Goal: Browse casually

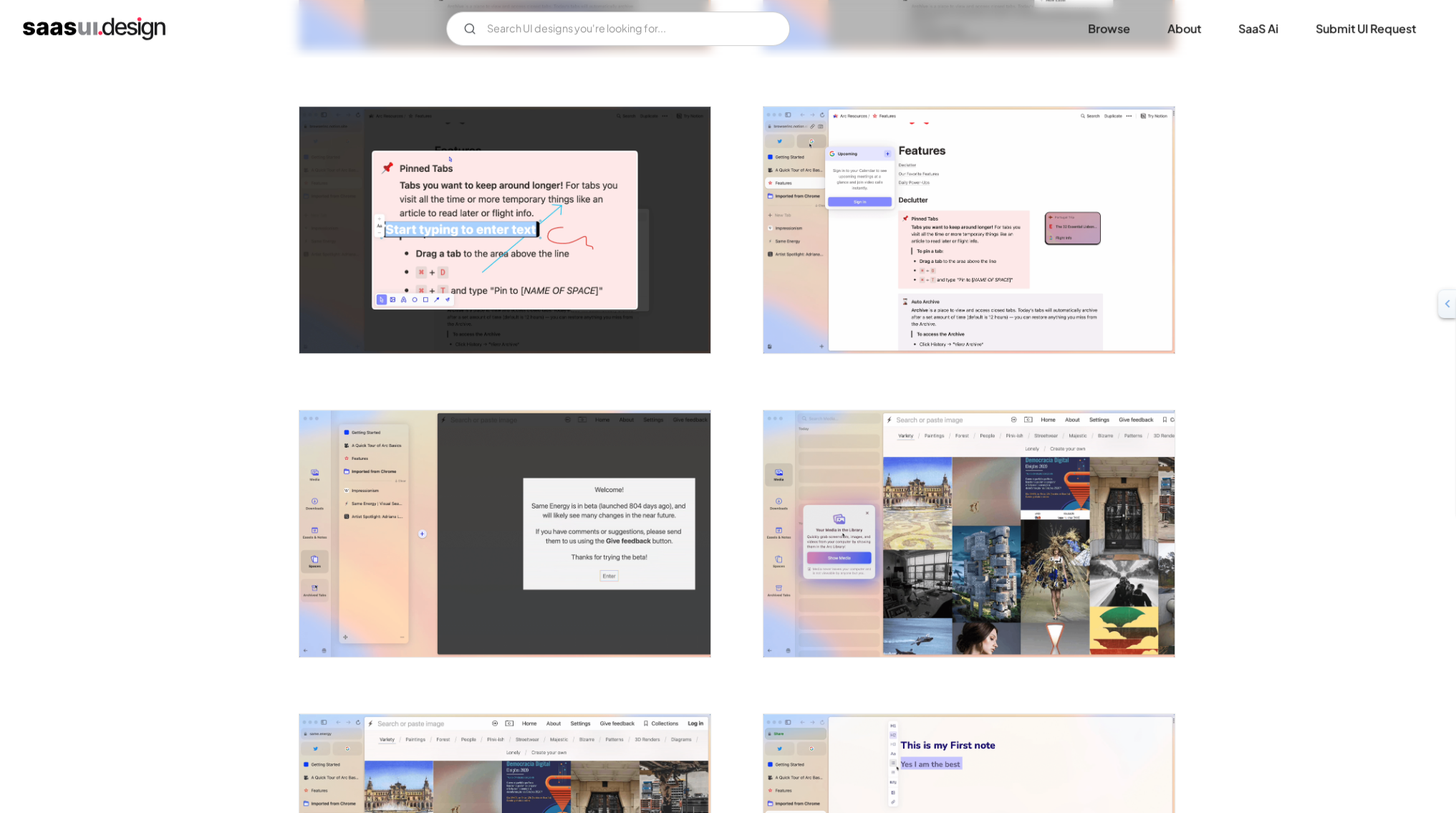
scroll to position [1143, 0]
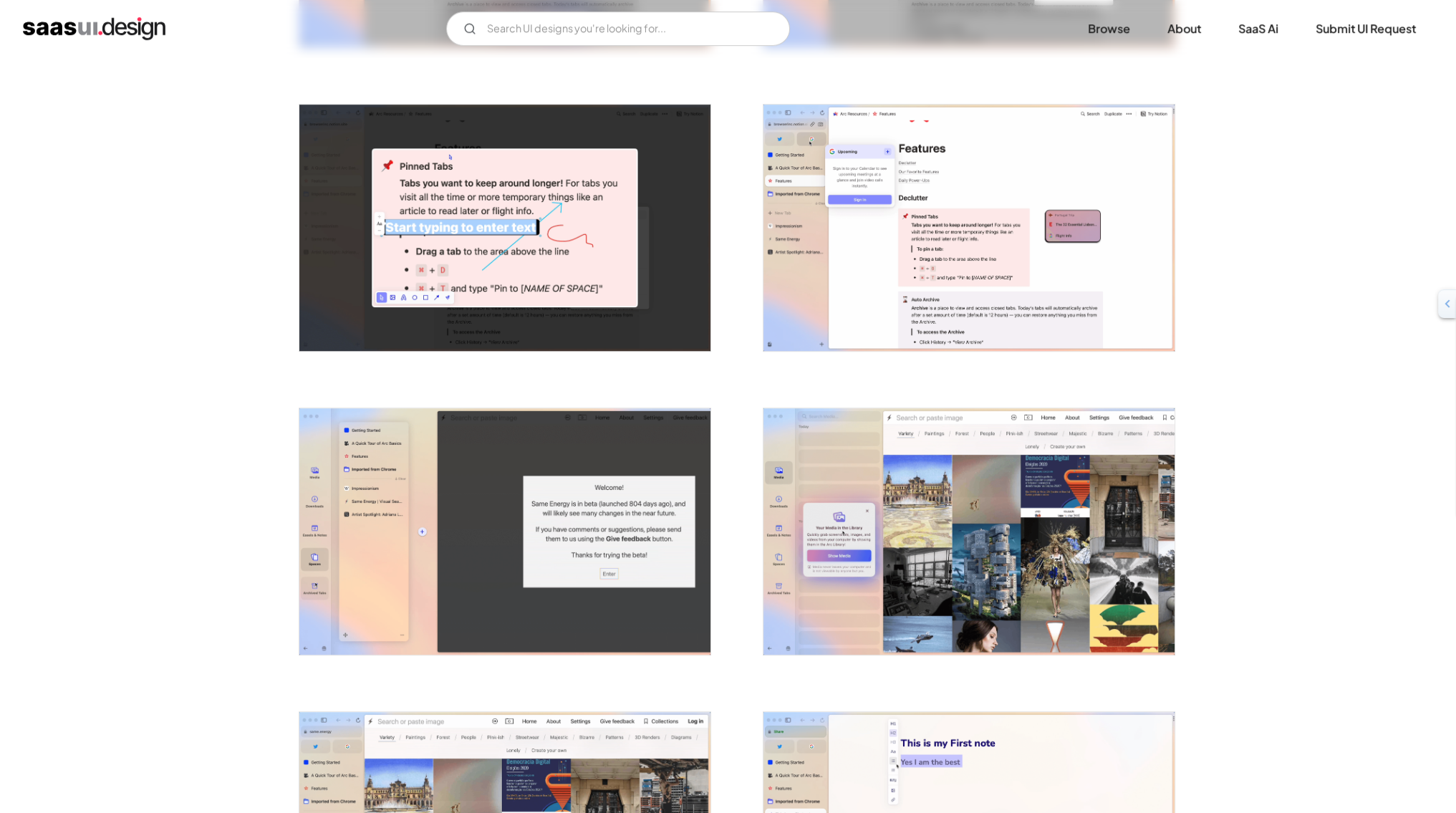
click at [235, 577] on div "Back Arc Browser Space to breathe on the internet. Browser Curated by: Rakesh N…" at bounding box center [728, 721] width 1456 height 3612
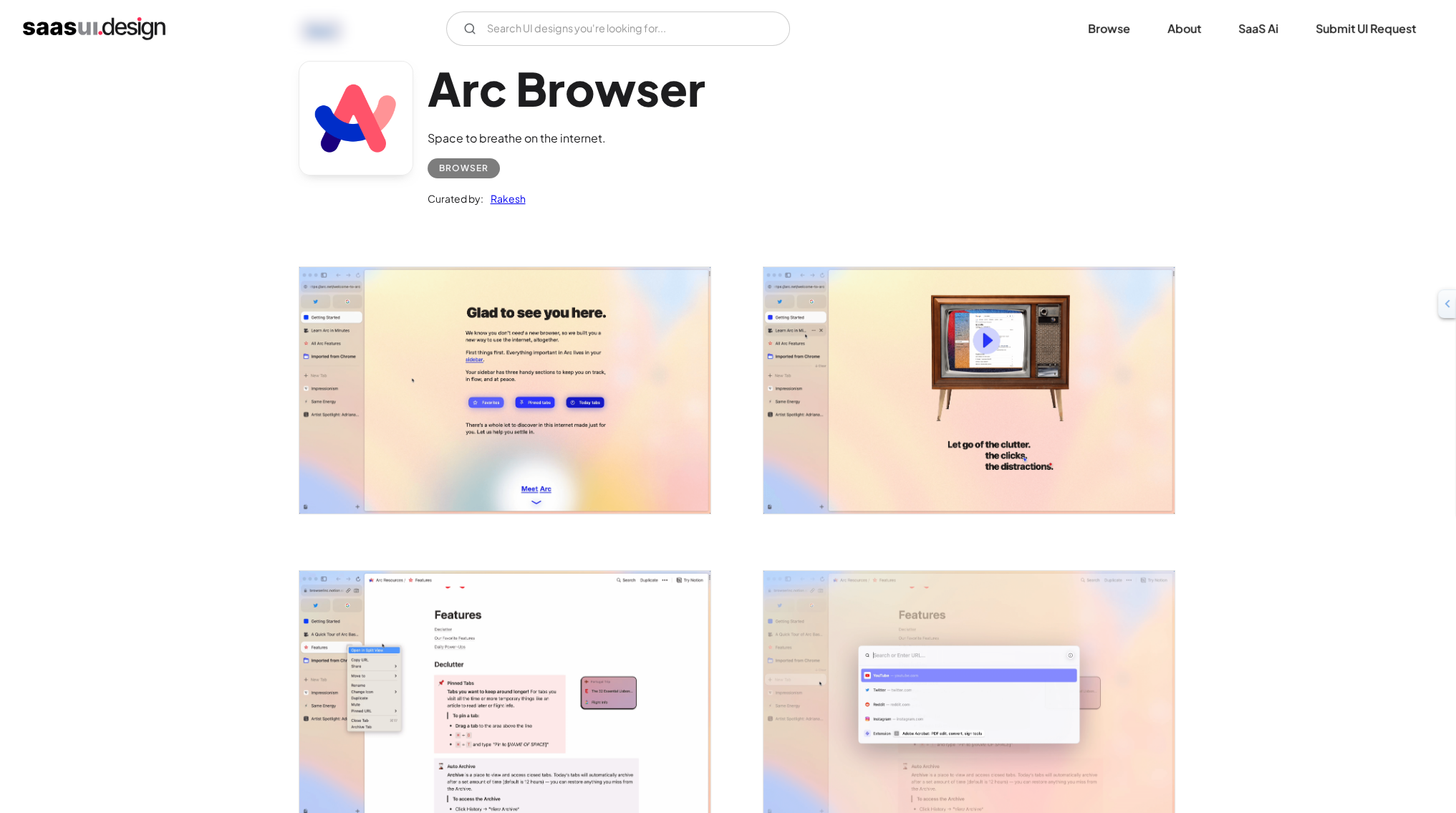
scroll to position [0, 0]
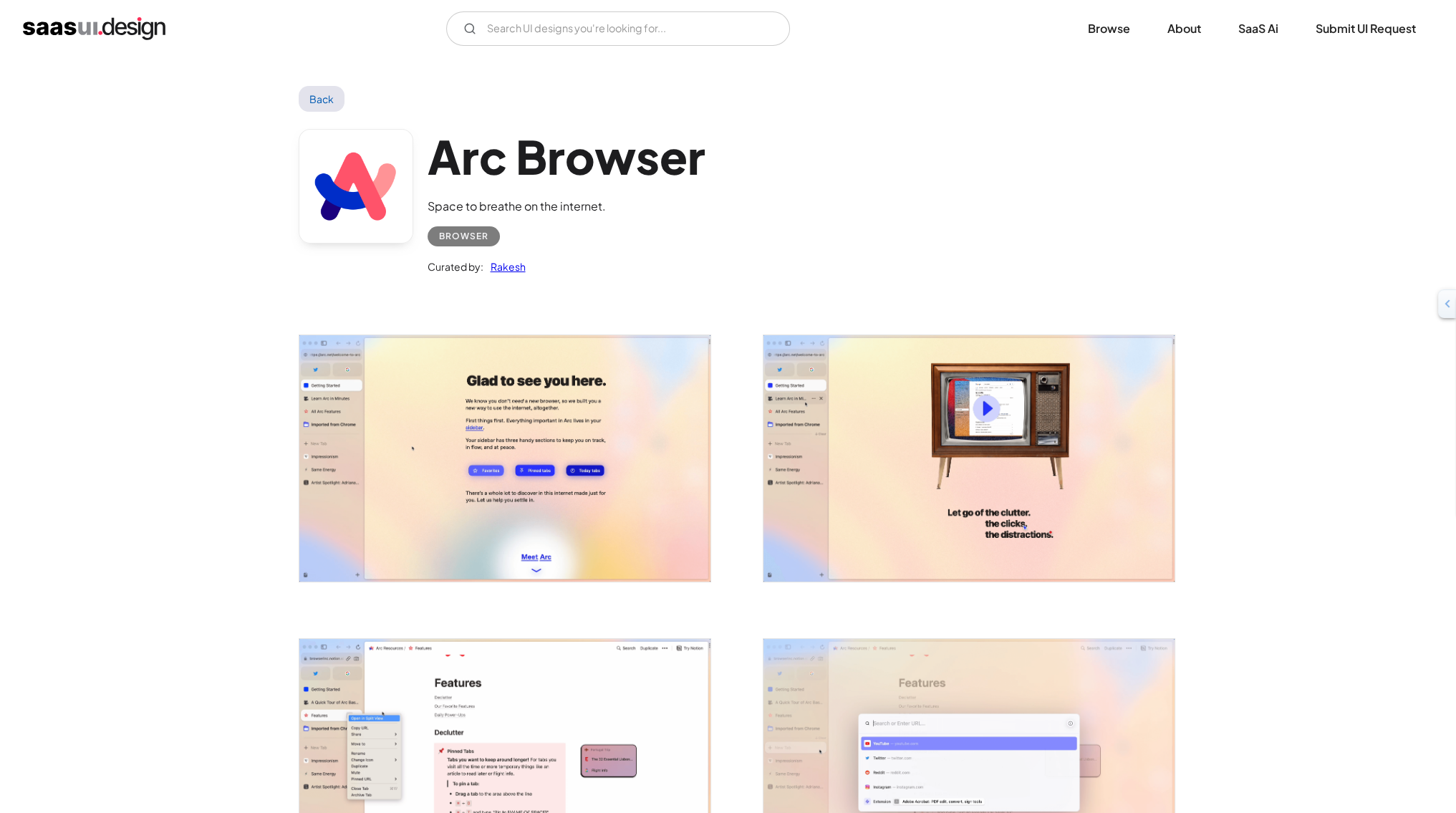
click at [659, 396] on img "open lightbox" at bounding box center [504, 458] width 411 height 246
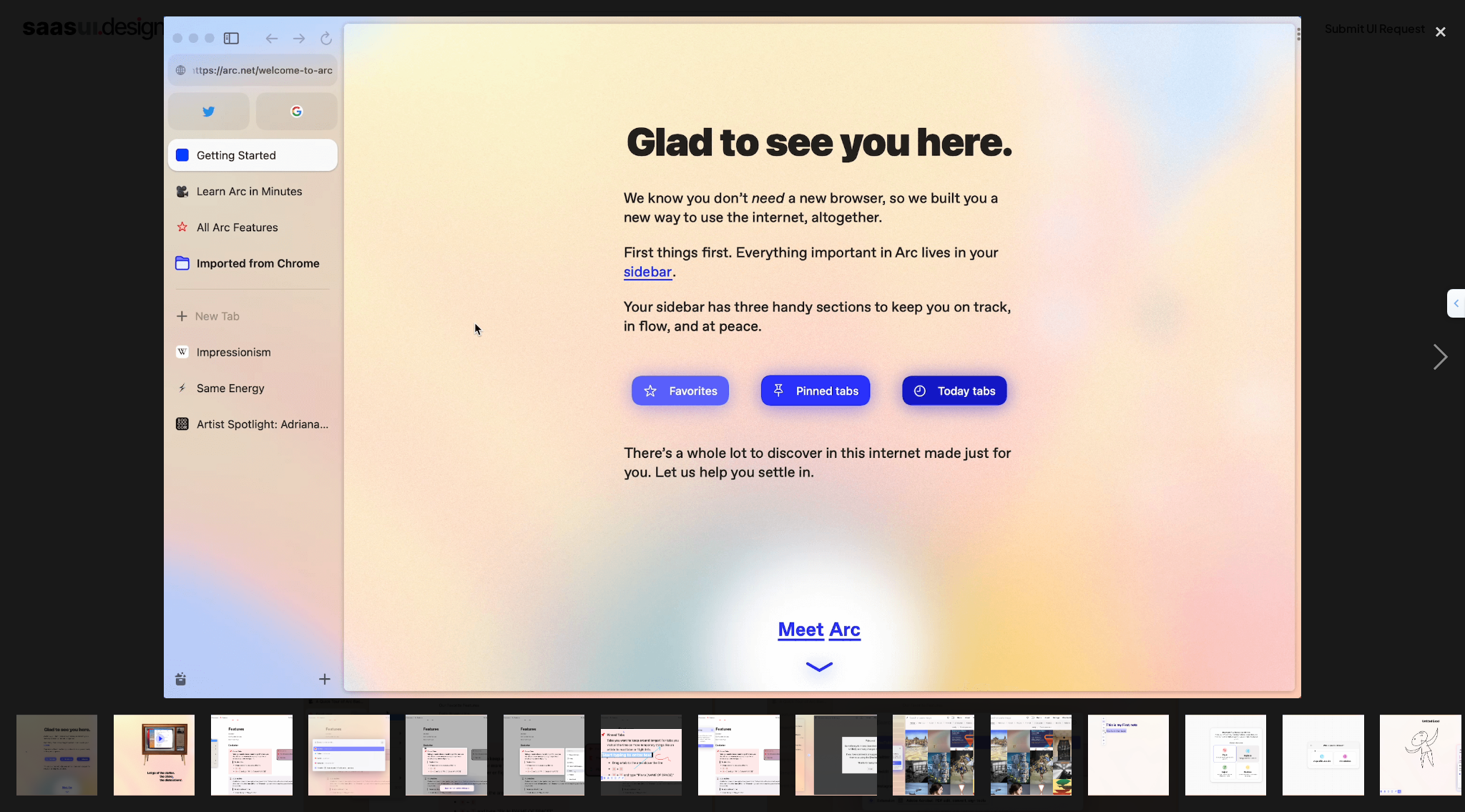
drag, startPoint x: 659, startPoint y: 395, endPoint x: 55, endPoint y: 545, distance: 622.3
click at [55, 545] on div at bounding box center [732, 357] width 1465 height 682
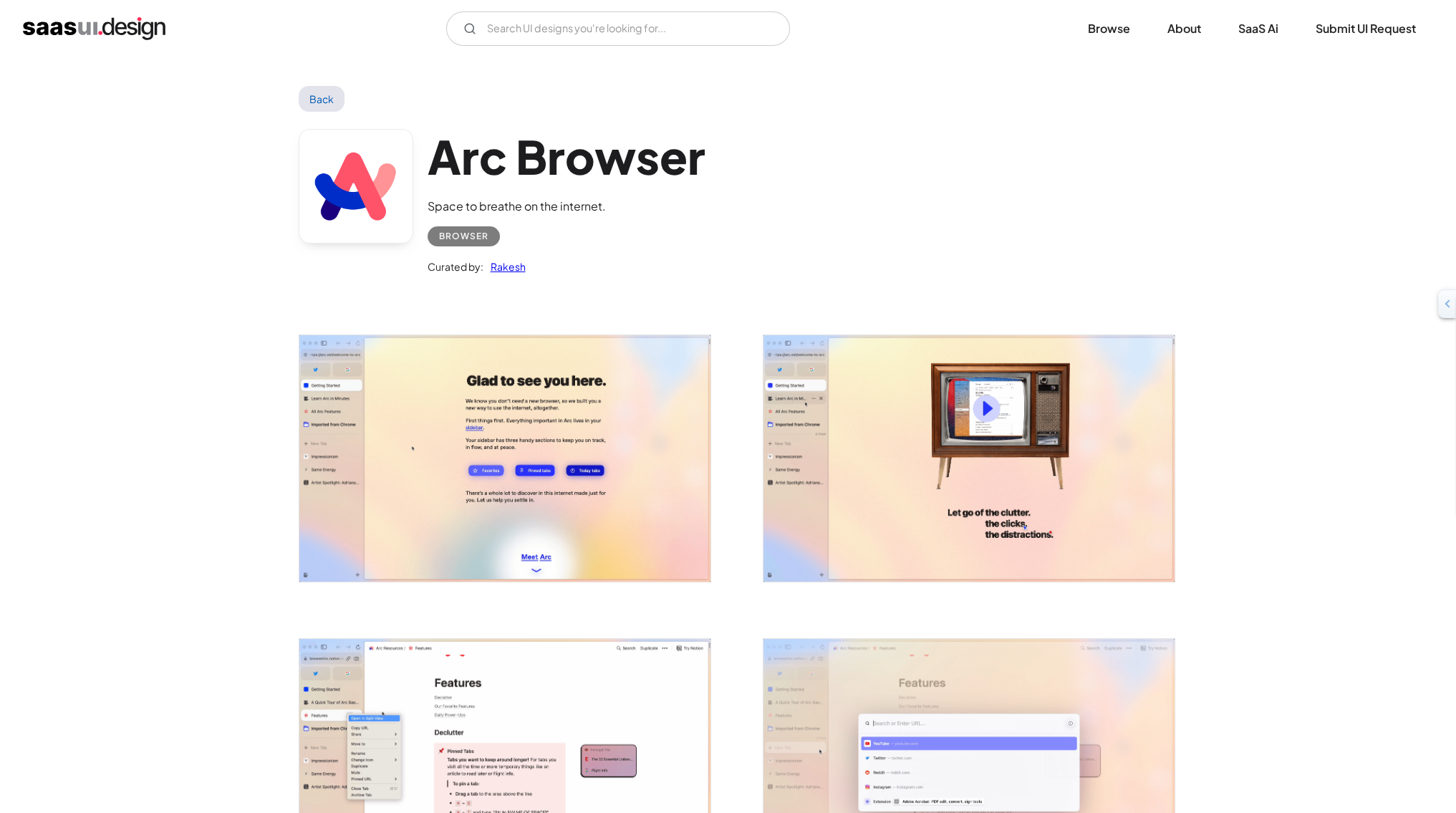
drag, startPoint x: 404, startPoint y: 422, endPoint x: 402, endPoint y: 409, distance: 13.2
click at [402, 409] on img "open lightbox" at bounding box center [504, 458] width 411 height 246
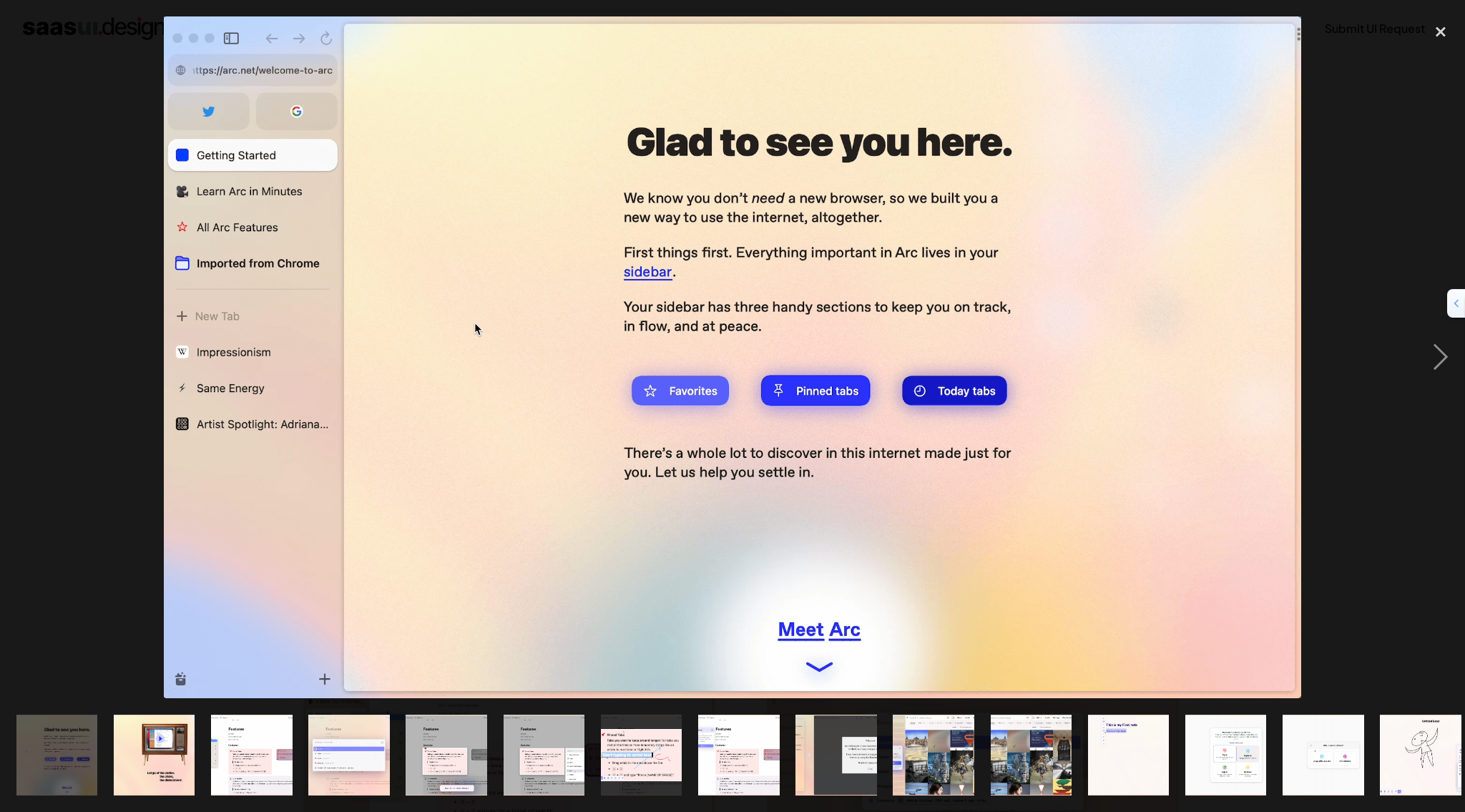
click at [36, 300] on div "previous image" at bounding box center [24, 357] width 49 height 682
click at [75, 292] on div at bounding box center [732, 357] width 1465 height 682
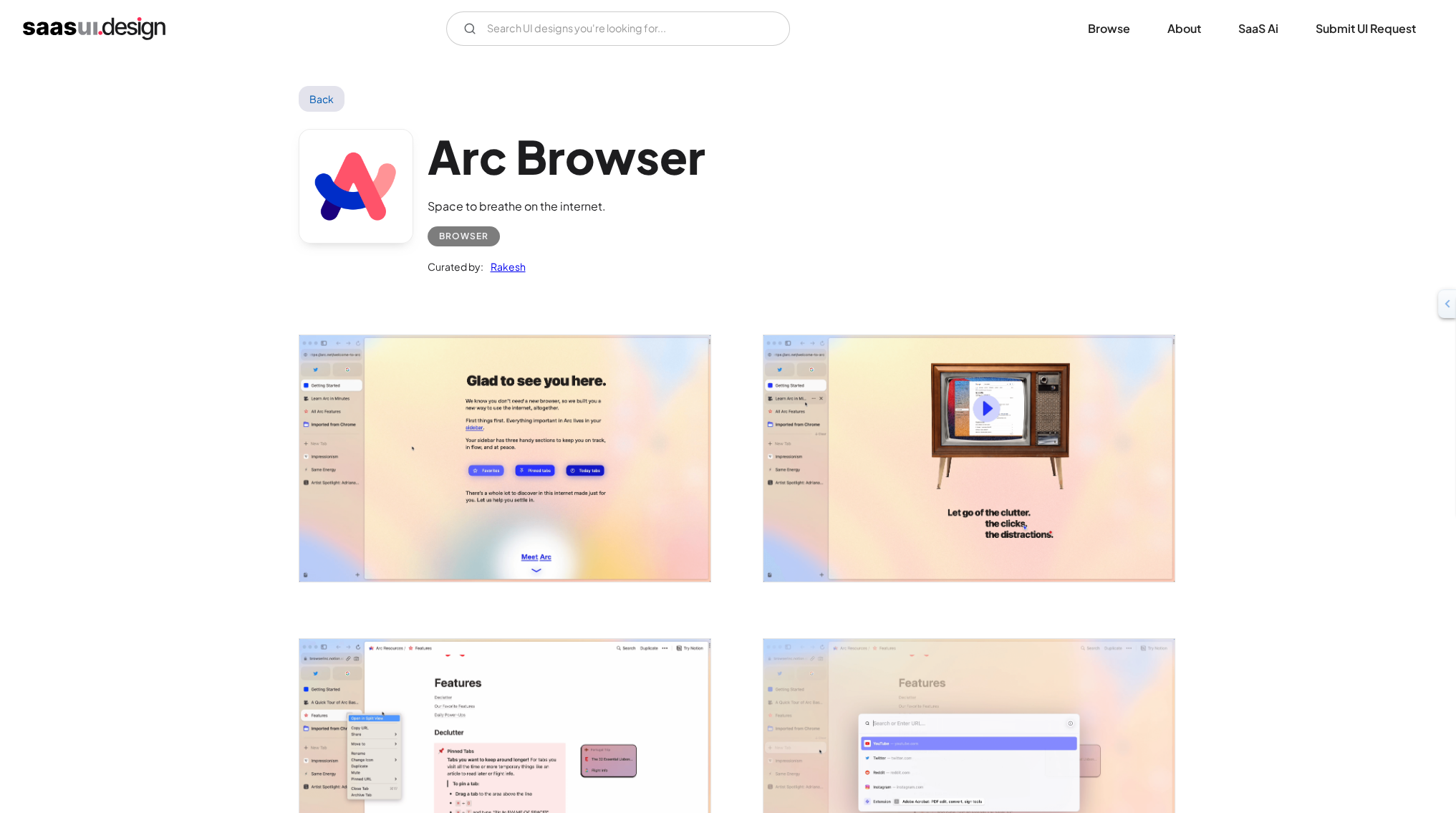
click at [948, 495] on img "open lightbox" at bounding box center [968, 458] width 411 height 246
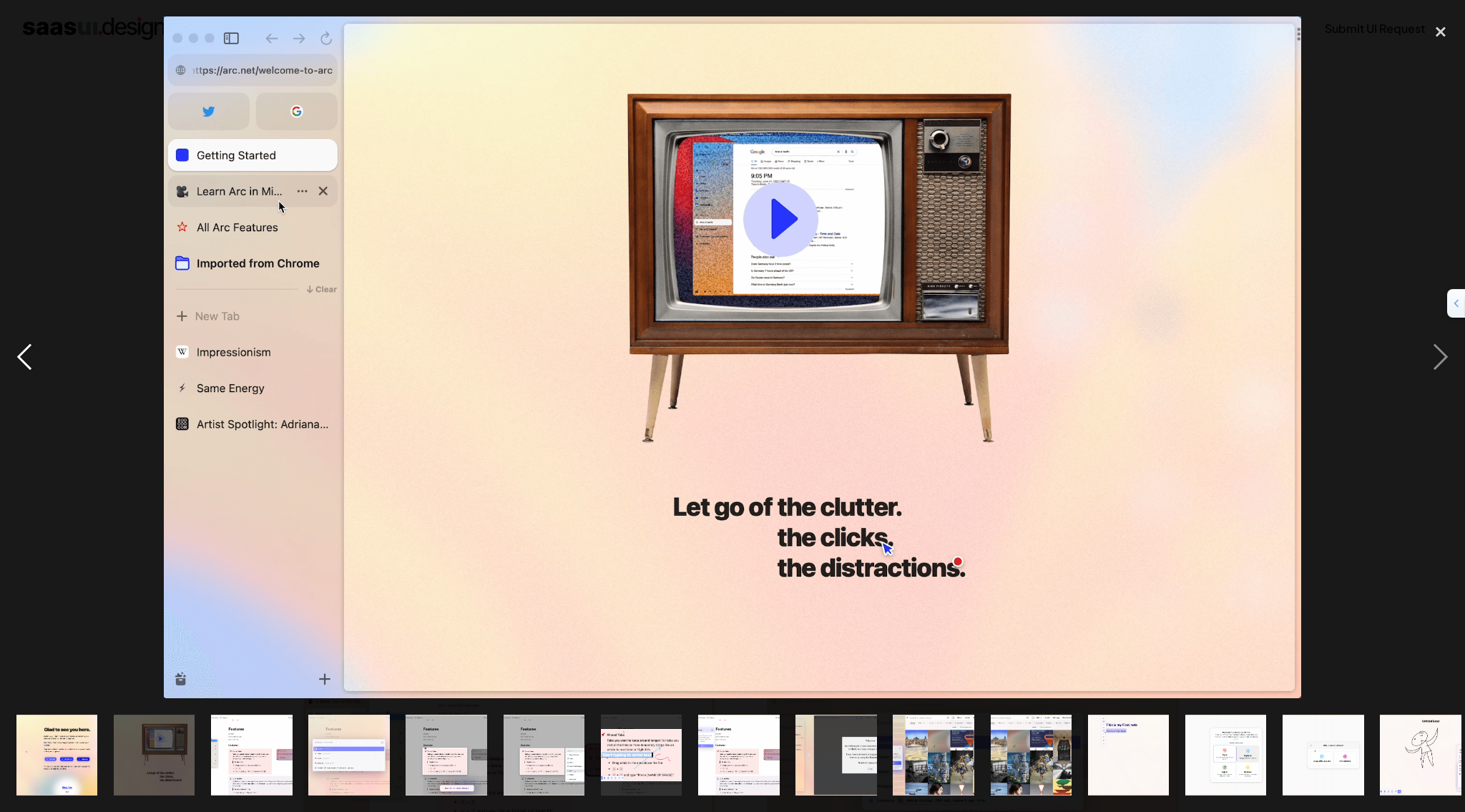
click at [27, 357] on div "previous image" at bounding box center [24, 357] width 49 height 682
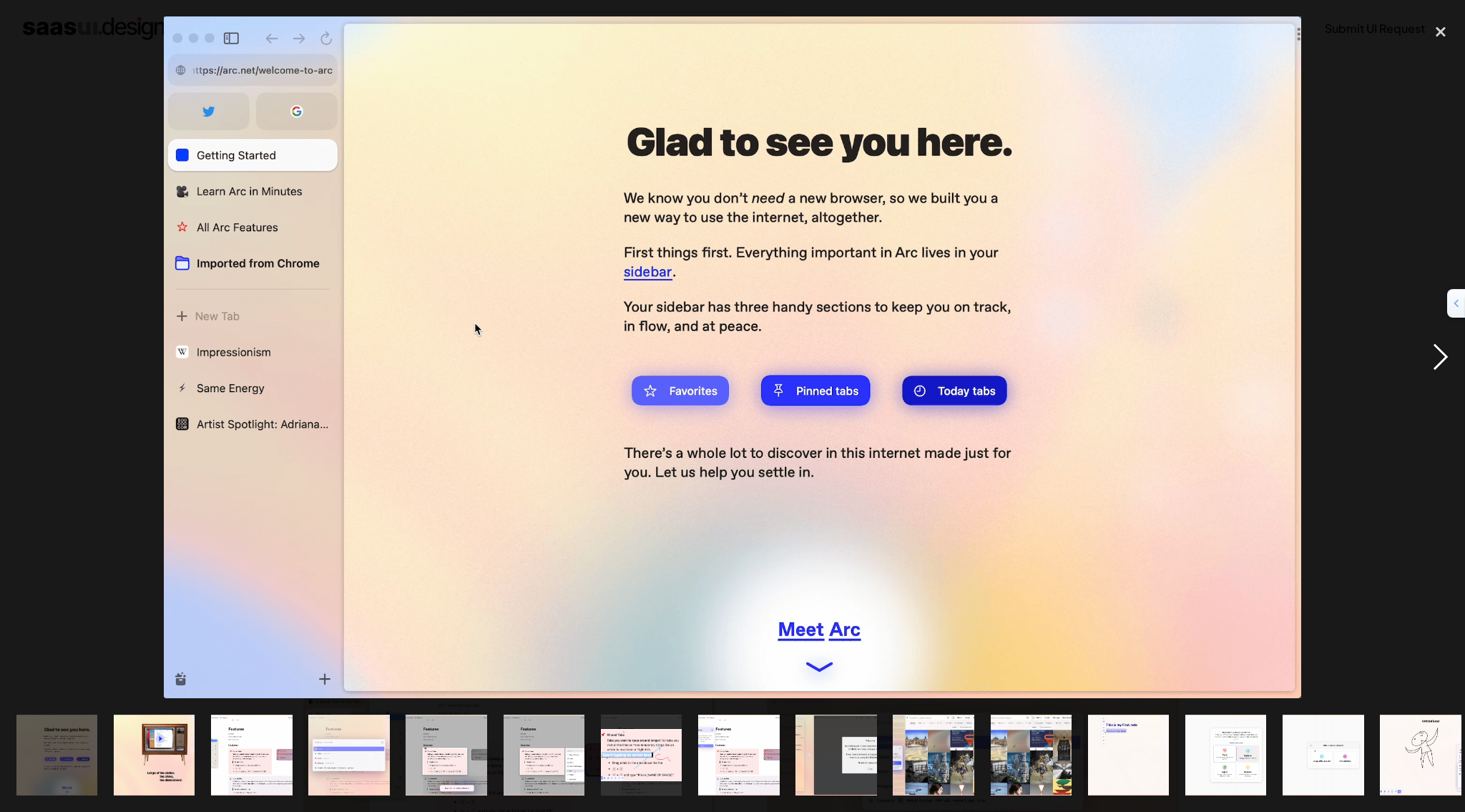
click at [1436, 357] on div "next image" at bounding box center [1441, 357] width 49 height 682
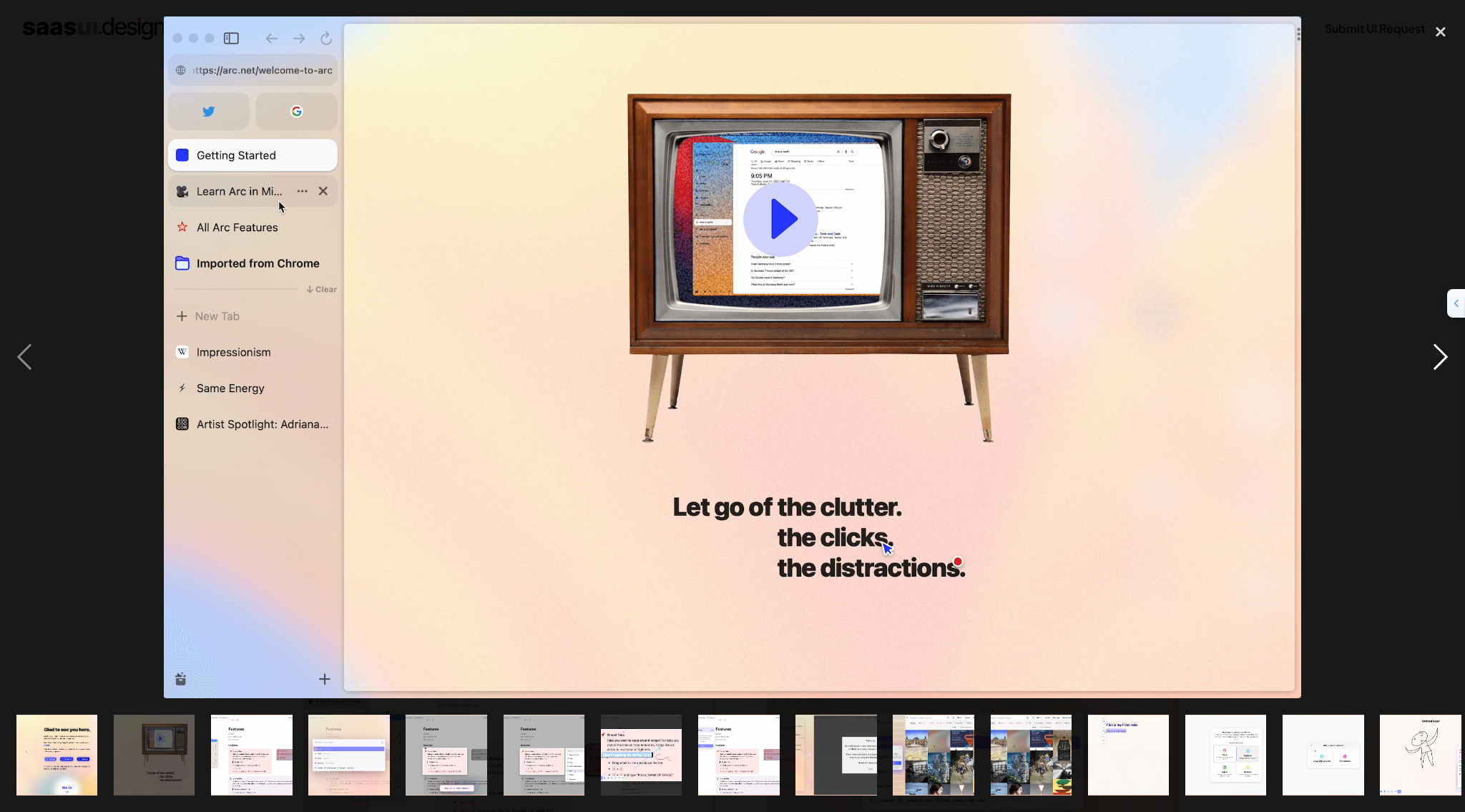
click at [1436, 357] on div "next image" at bounding box center [1441, 357] width 49 height 682
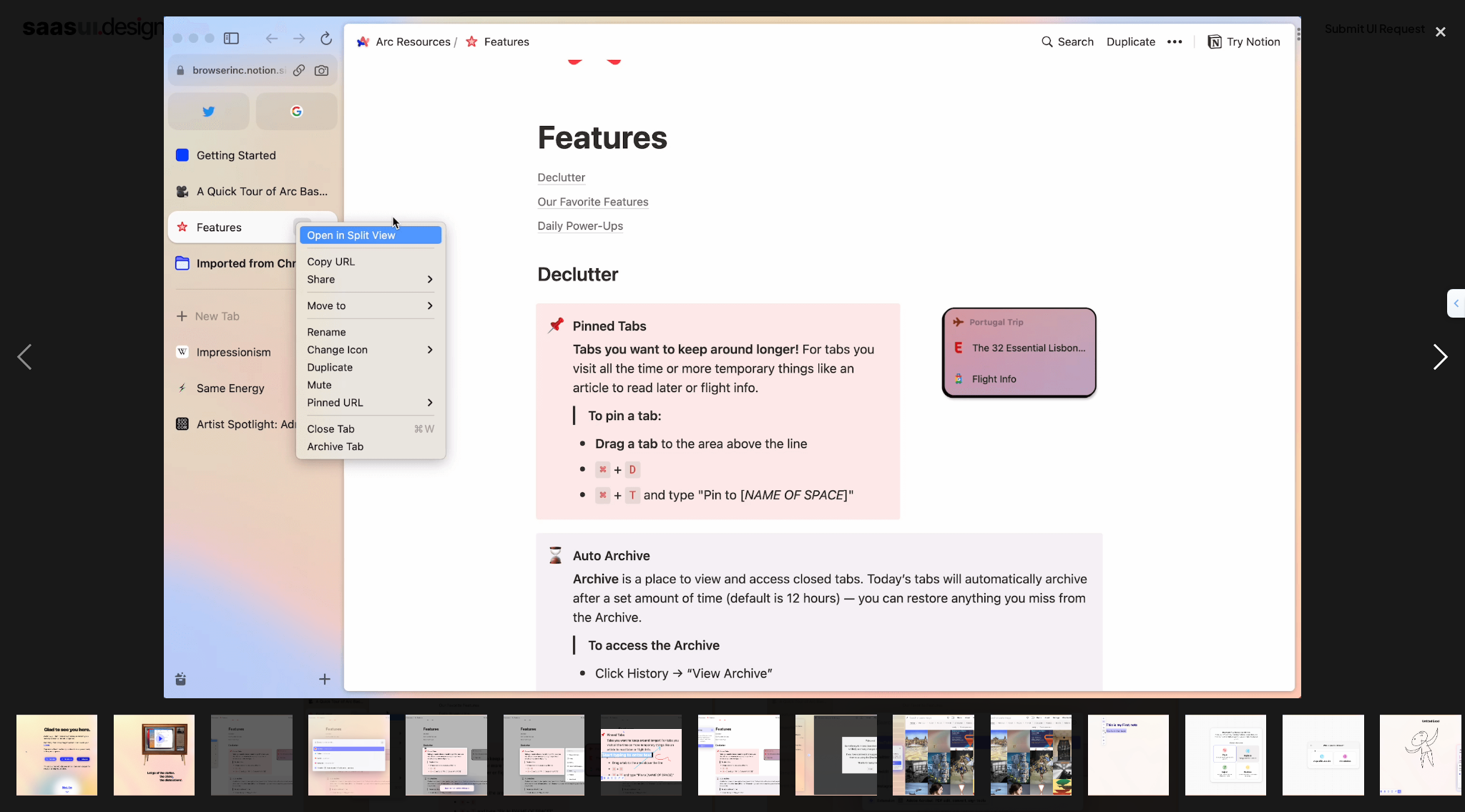
click at [1436, 354] on div "next image" at bounding box center [1441, 357] width 49 height 682
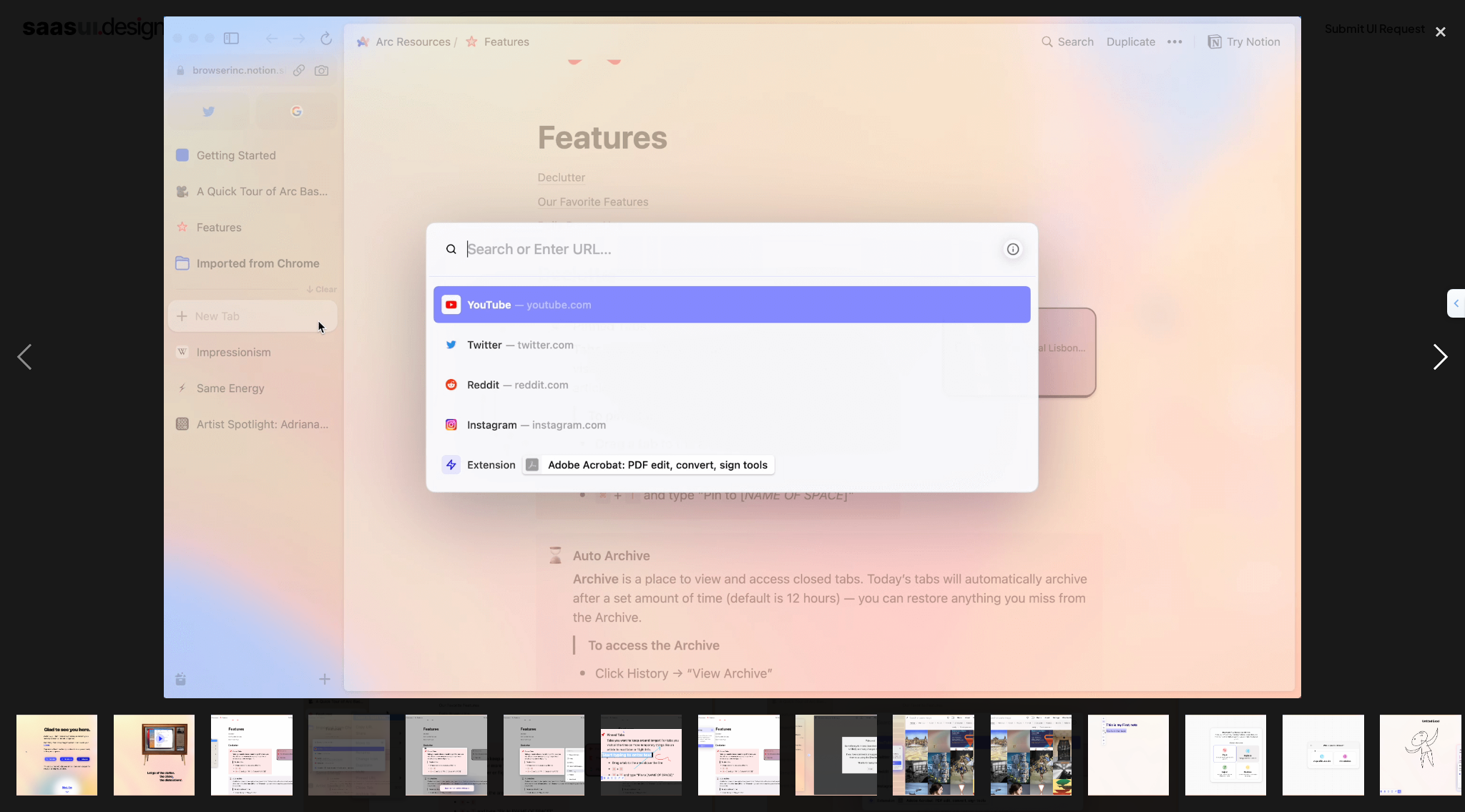
click at [1445, 350] on div "next image" at bounding box center [1441, 357] width 49 height 682
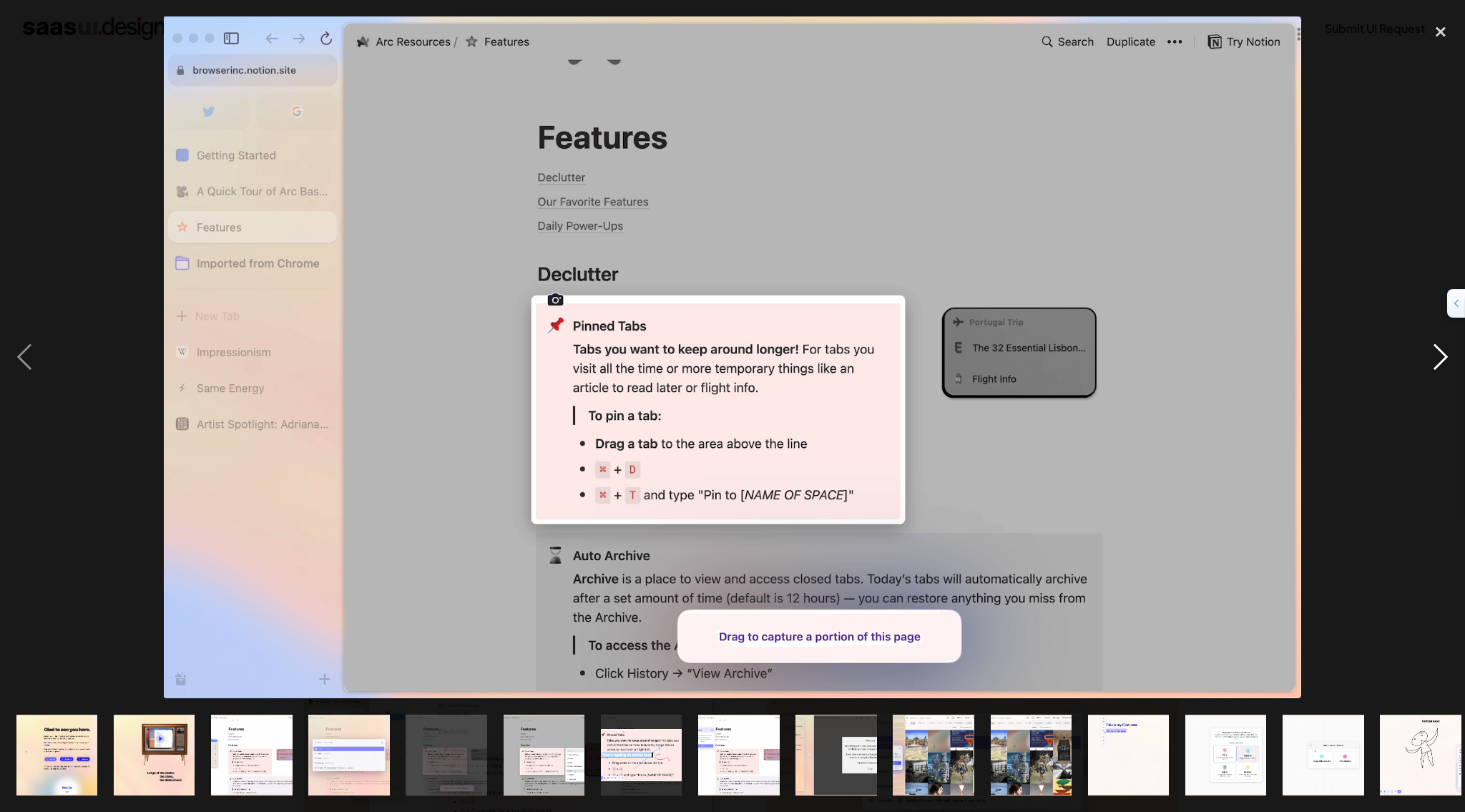
click at [1443, 363] on div "next image" at bounding box center [1441, 357] width 49 height 682
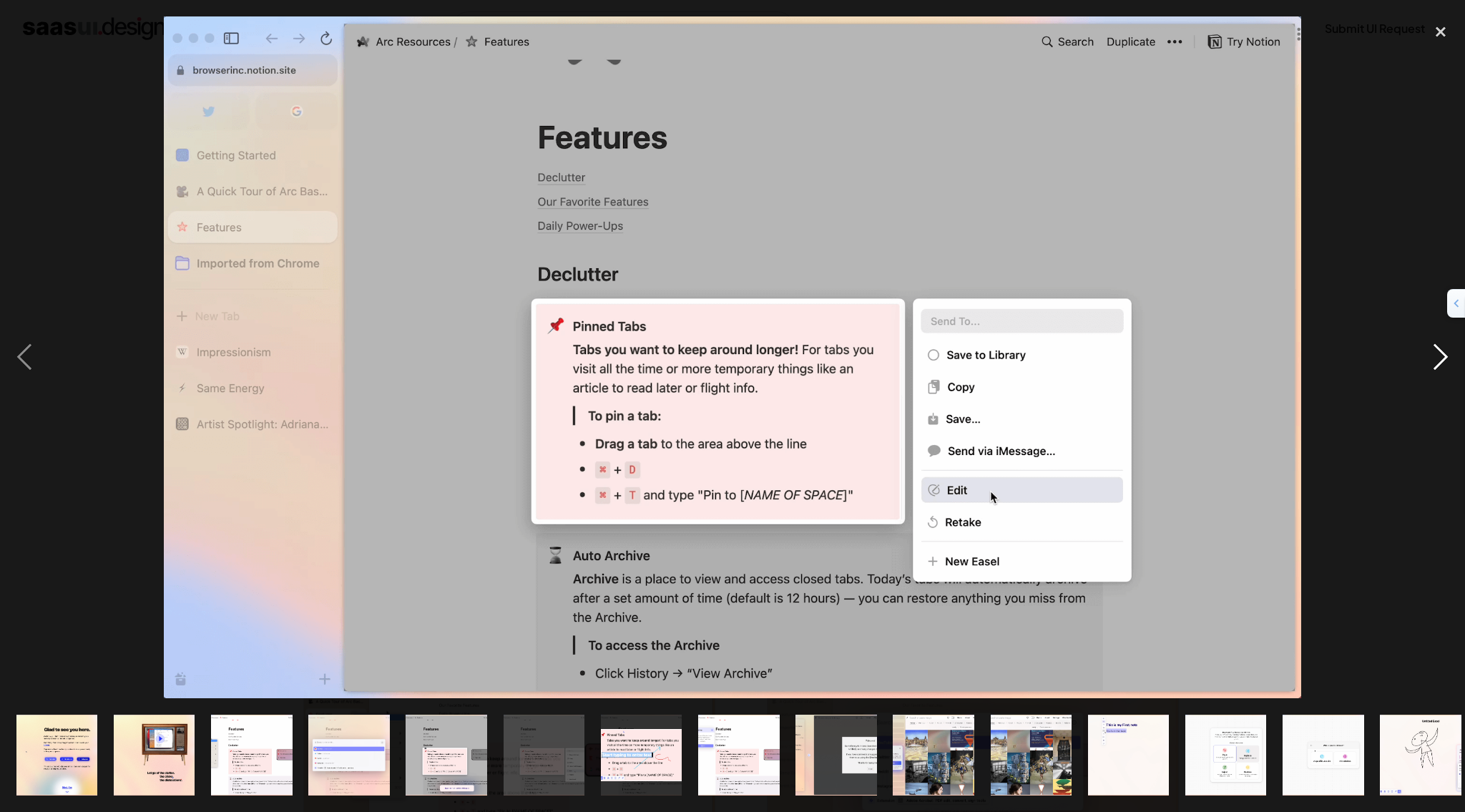
click at [1447, 354] on div "next image" at bounding box center [1441, 357] width 49 height 682
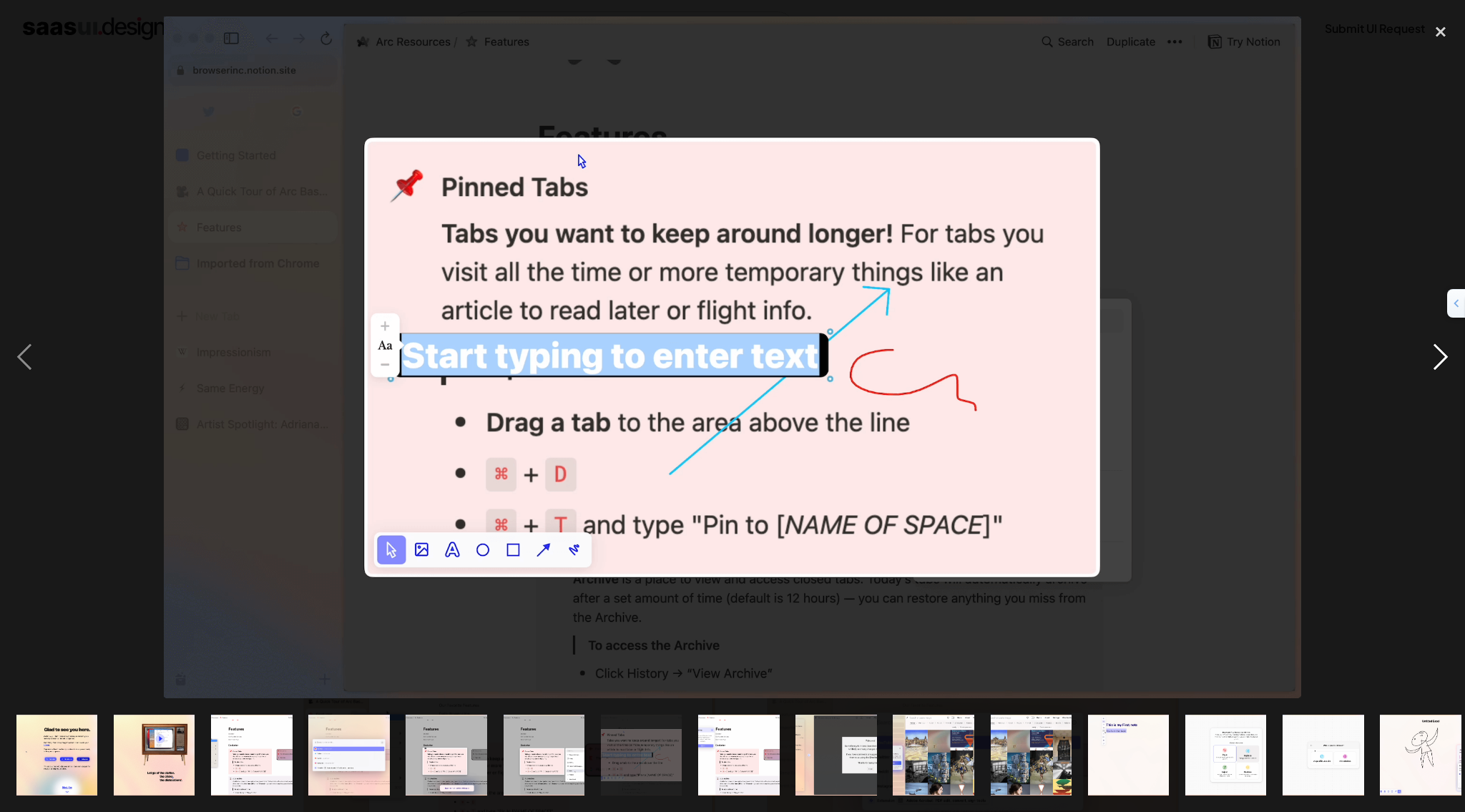
click at [1443, 353] on div "next image" at bounding box center [1441, 357] width 49 height 682
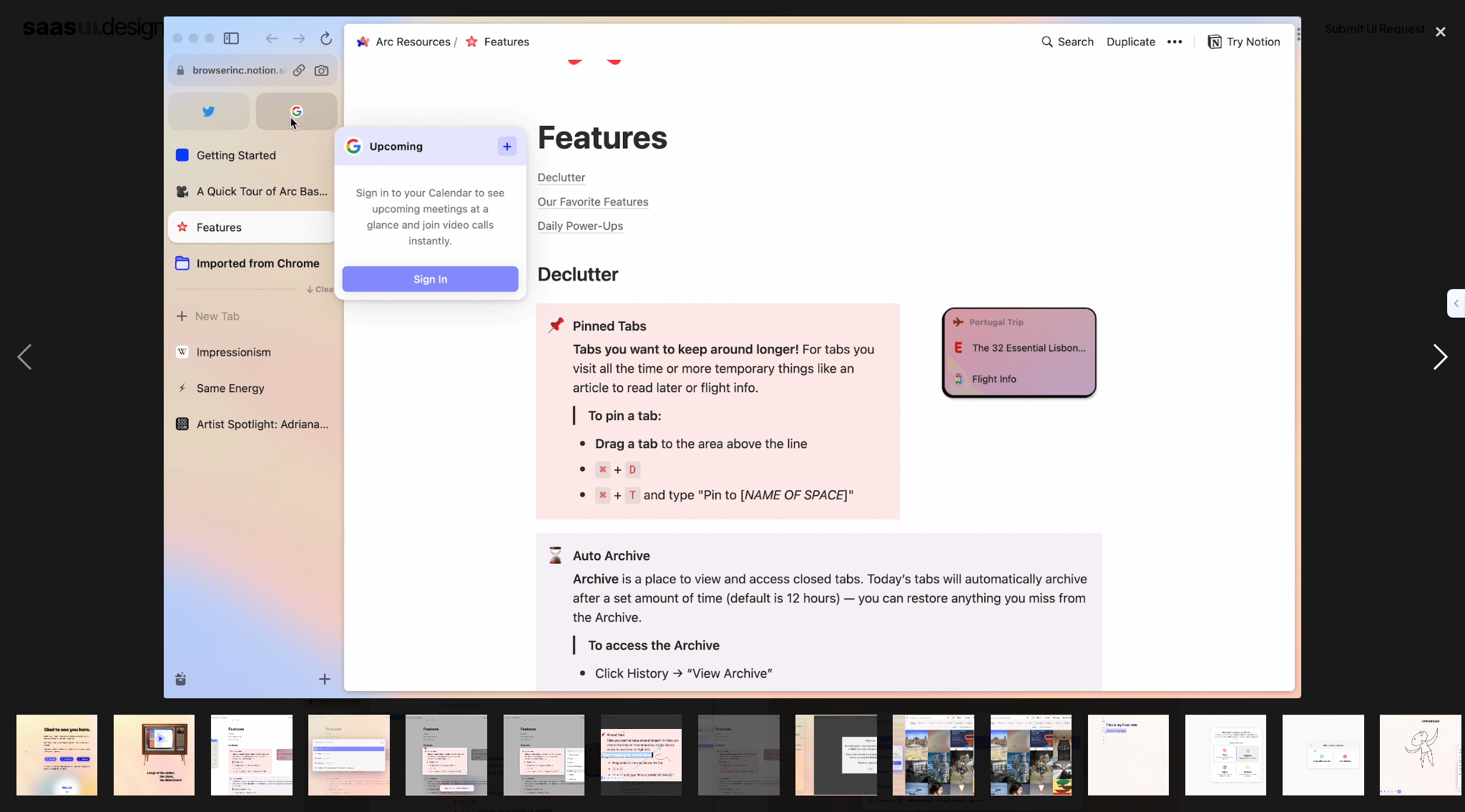
click at [1436, 363] on div "next image" at bounding box center [1441, 357] width 49 height 682
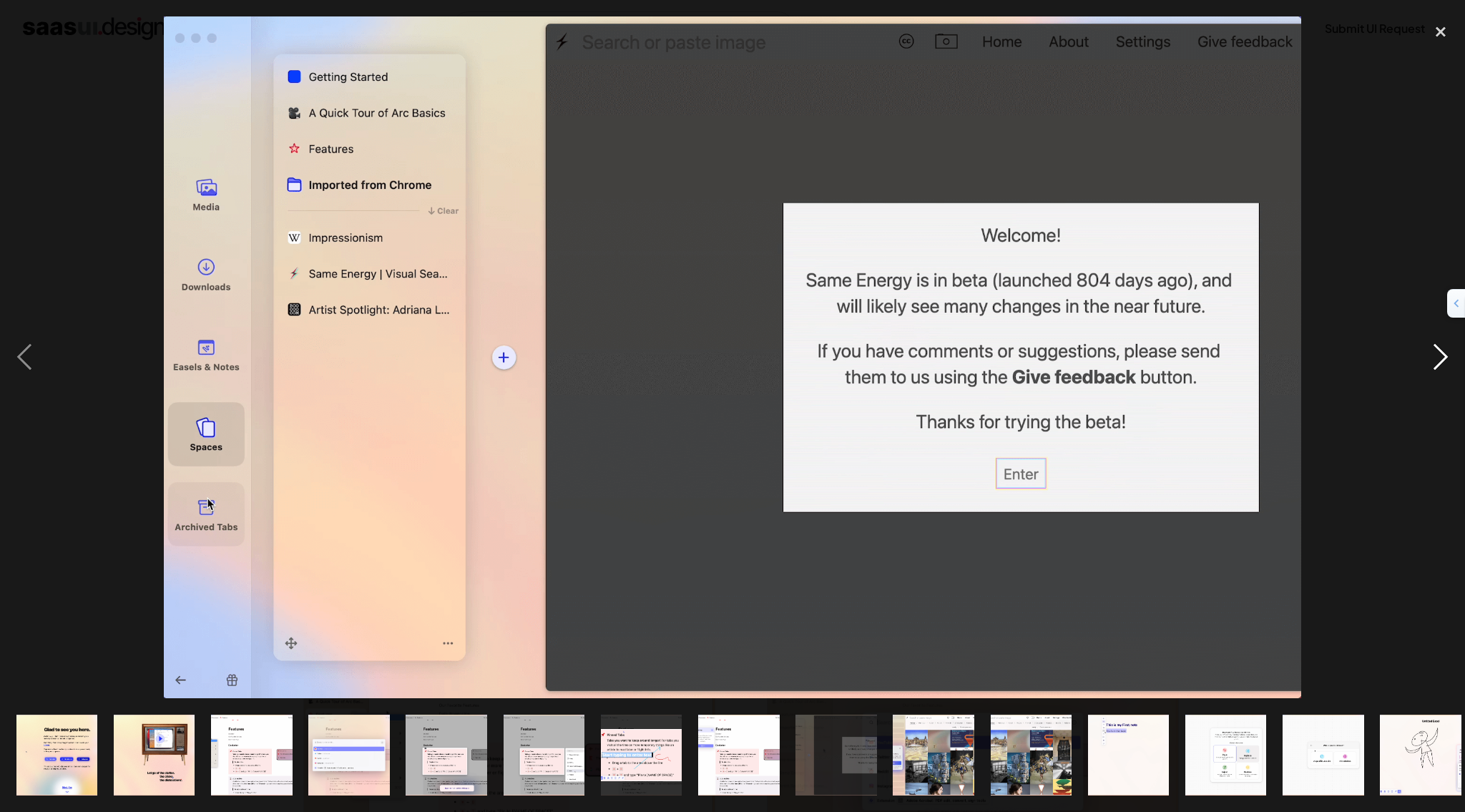
click at [1443, 360] on div "next image" at bounding box center [1441, 357] width 49 height 682
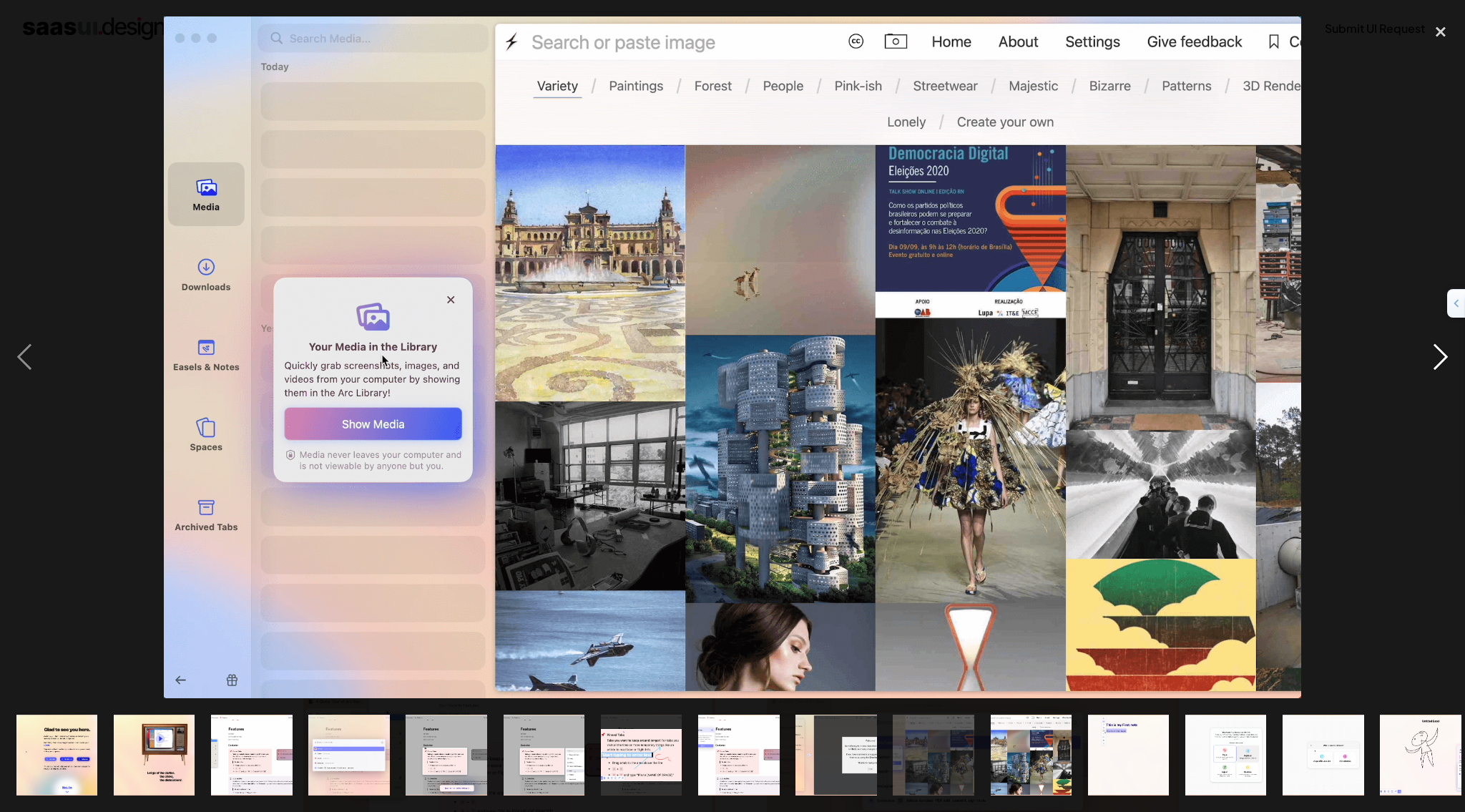
click at [1442, 361] on div "next image" at bounding box center [1441, 357] width 49 height 682
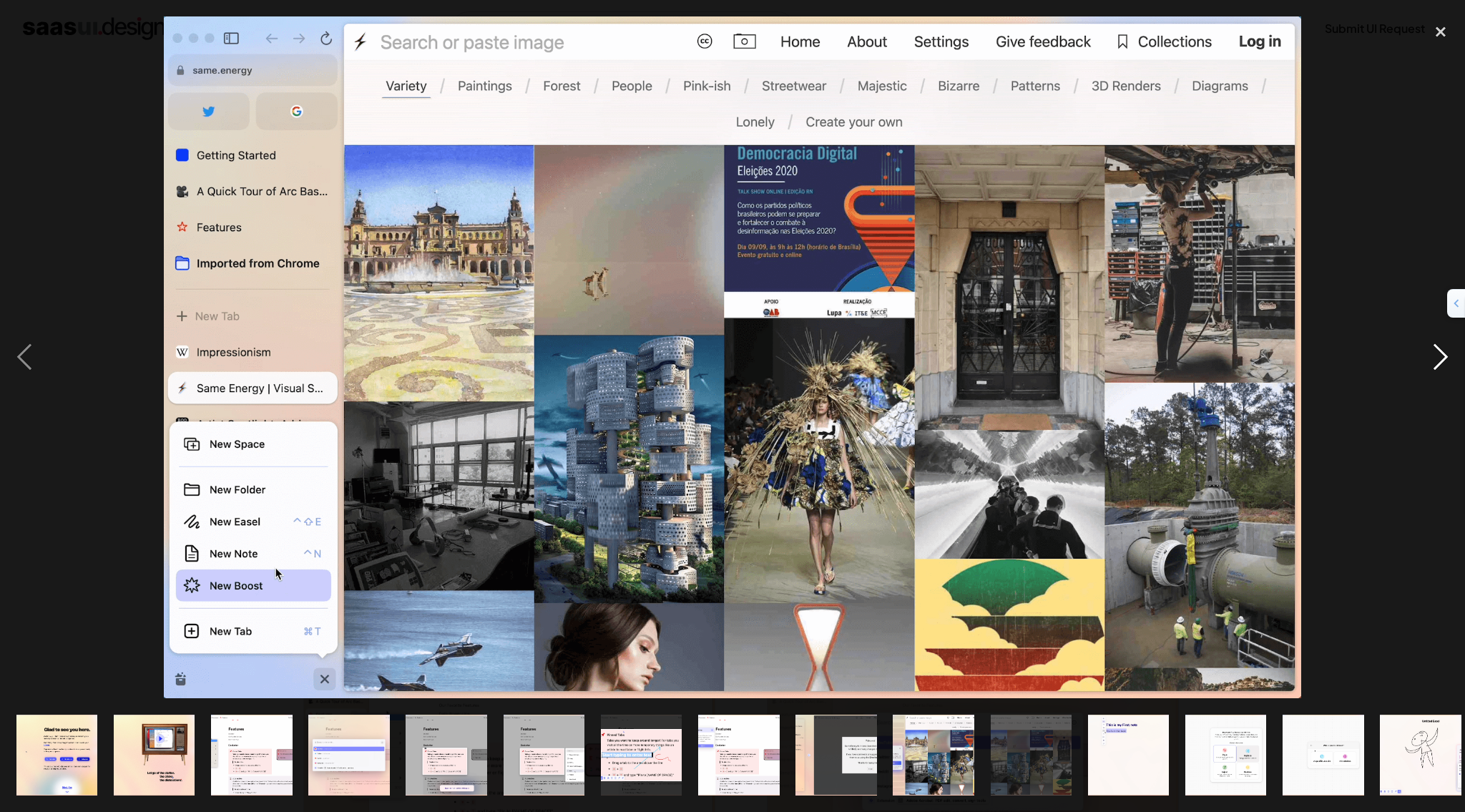
click at [1448, 363] on div "next image" at bounding box center [1441, 357] width 49 height 682
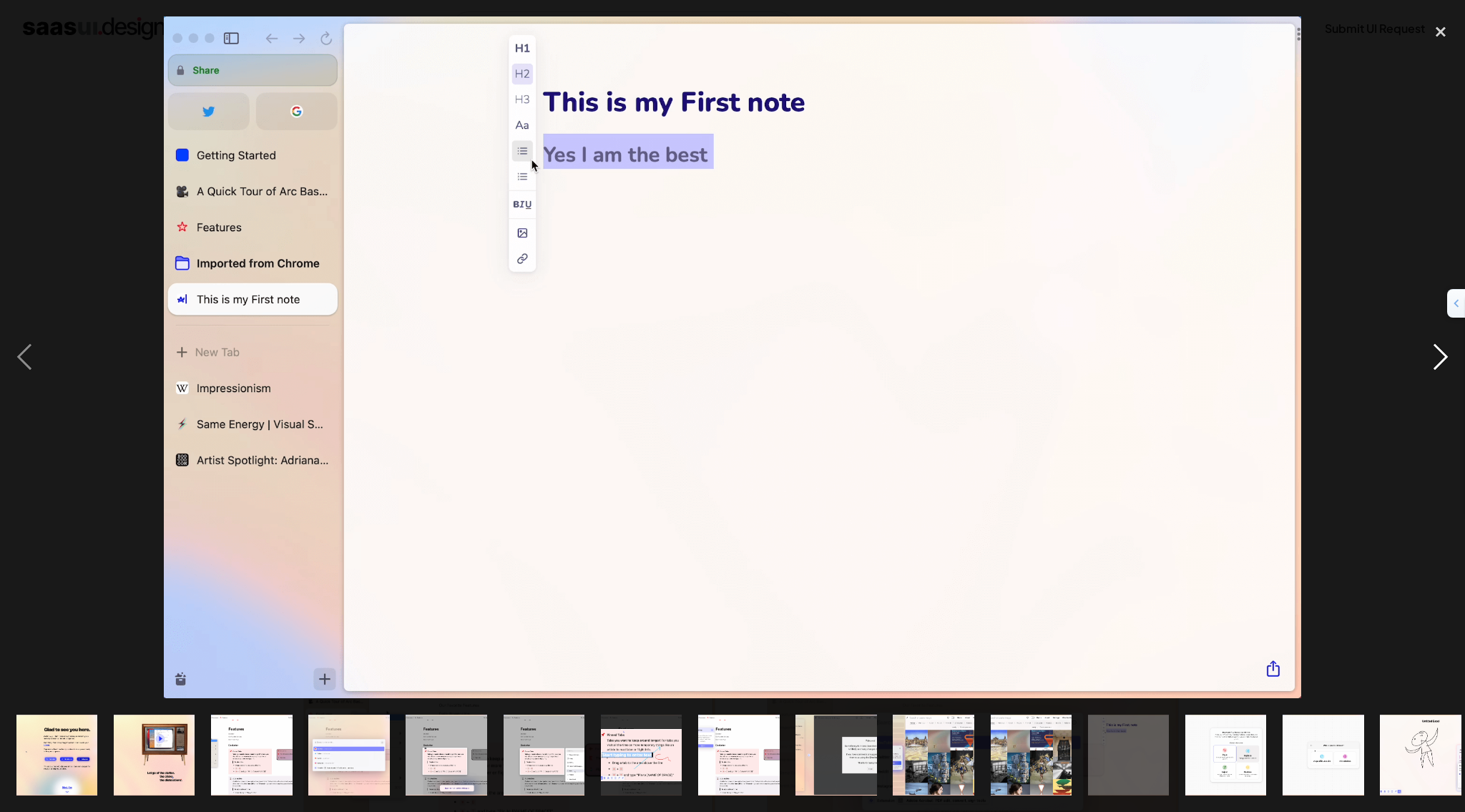
click at [1442, 373] on div "next image" at bounding box center [1441, 357] width 49 height 682
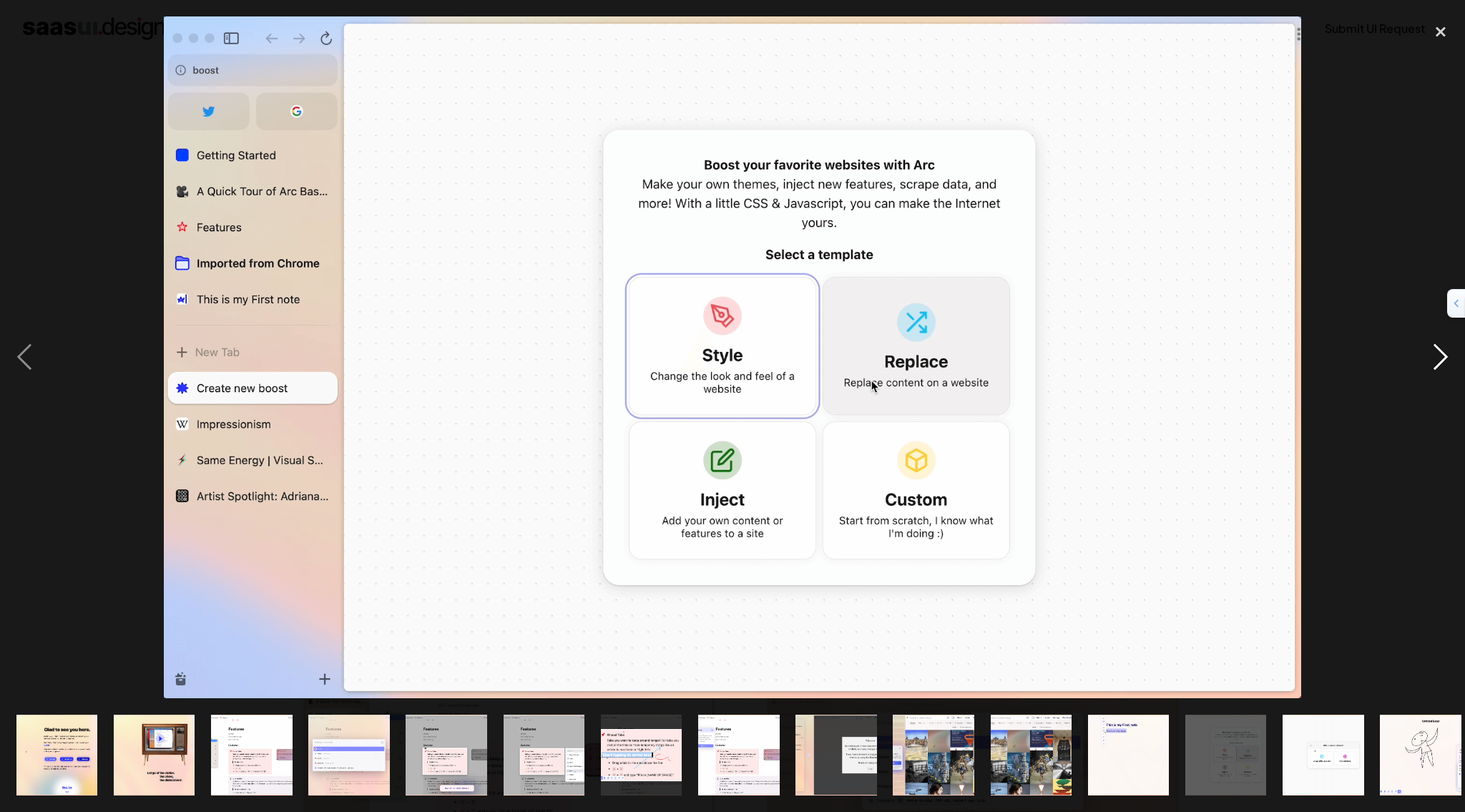
click at [1445, 357] on div "next image" at bounding box center [1441, 357] width 49 height 682
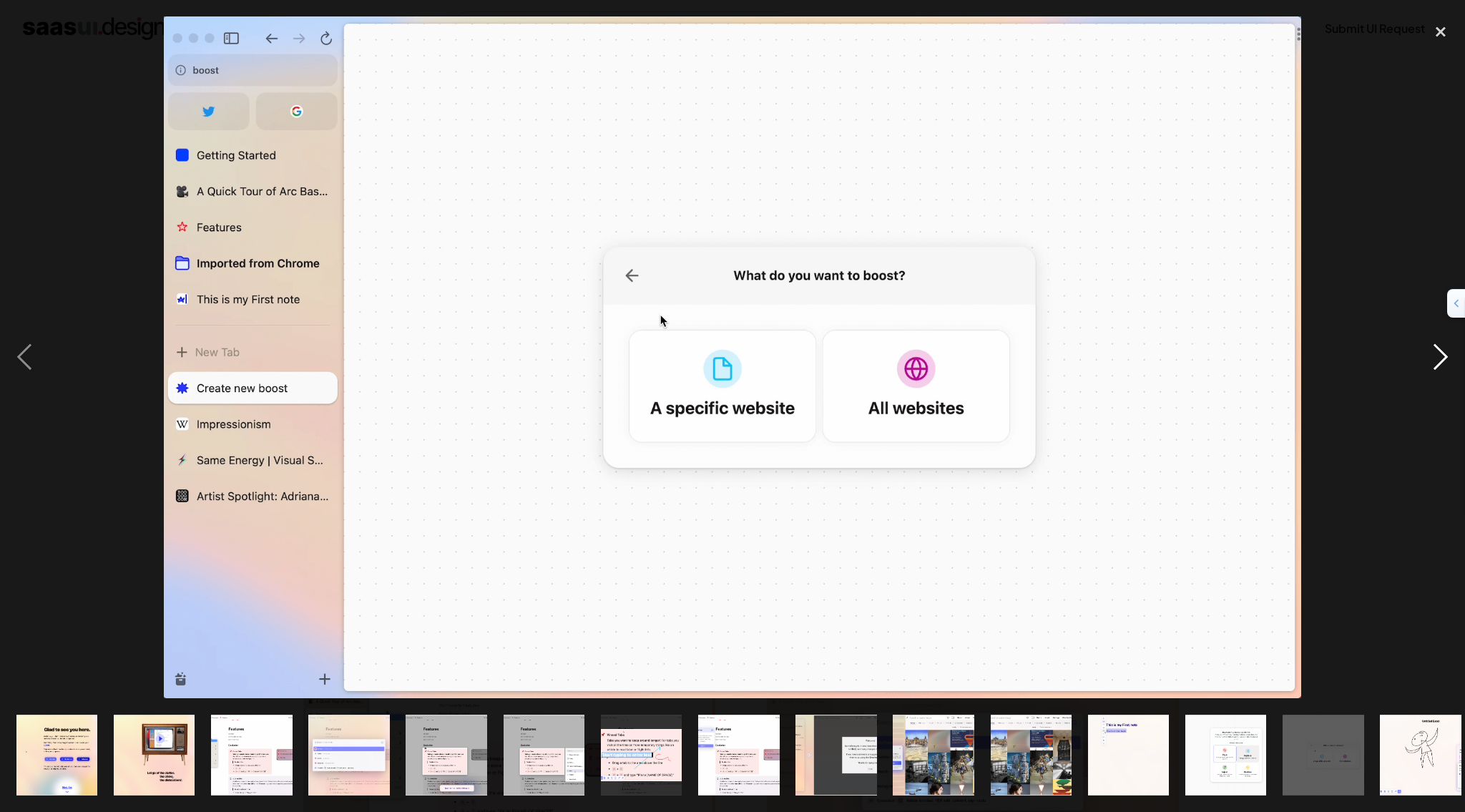
click at [1436, 365] on div "next image" at bounding box center [1441, 357] width 49 height 682
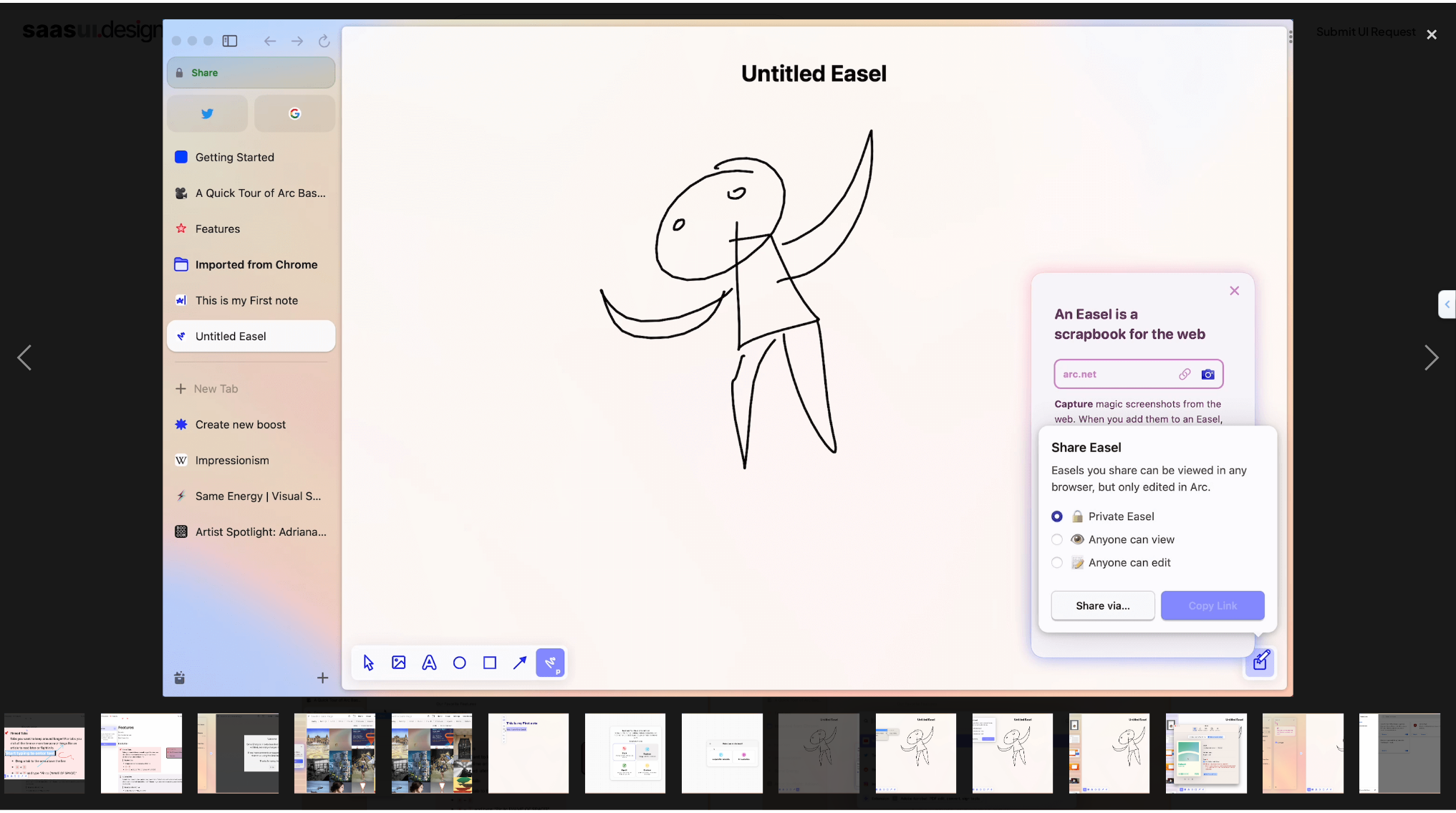
scroll to position [0, 598]
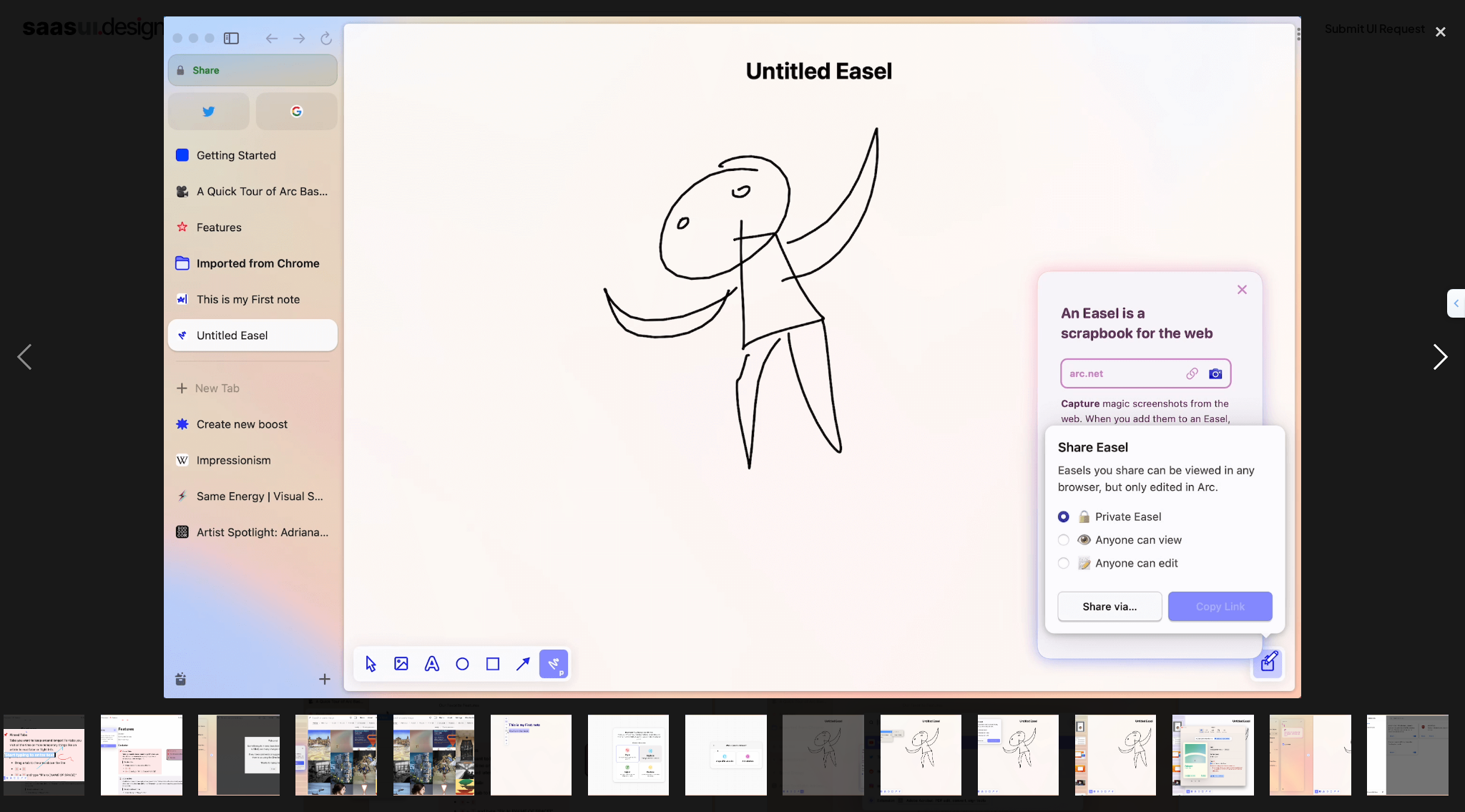
click at [1443, 362] on div "next image" at bounding box center [1441, 357] width 49 height 682
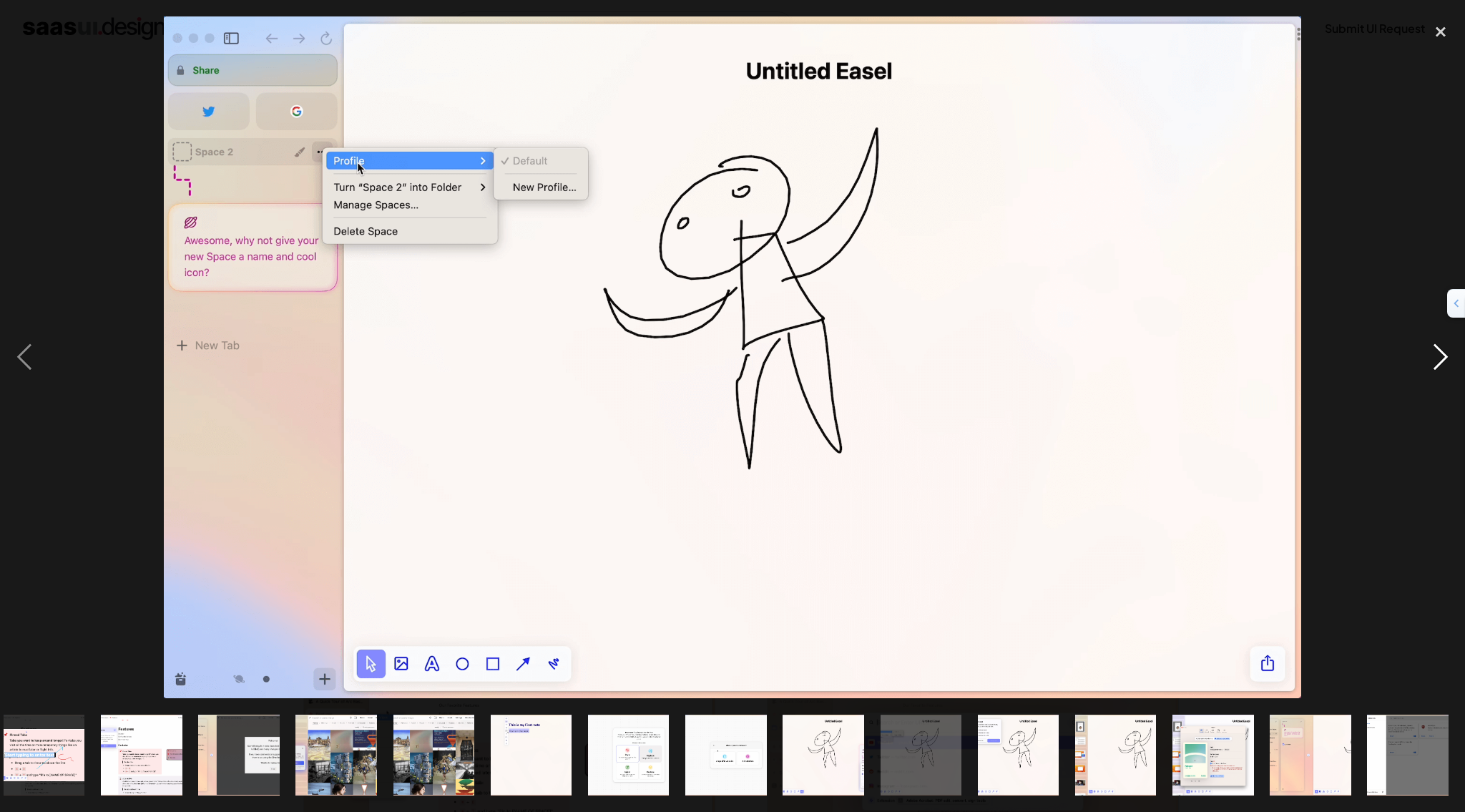
click at [1434, 357] on div "next image" at bounding box center [1441, 357] width 49 height 682
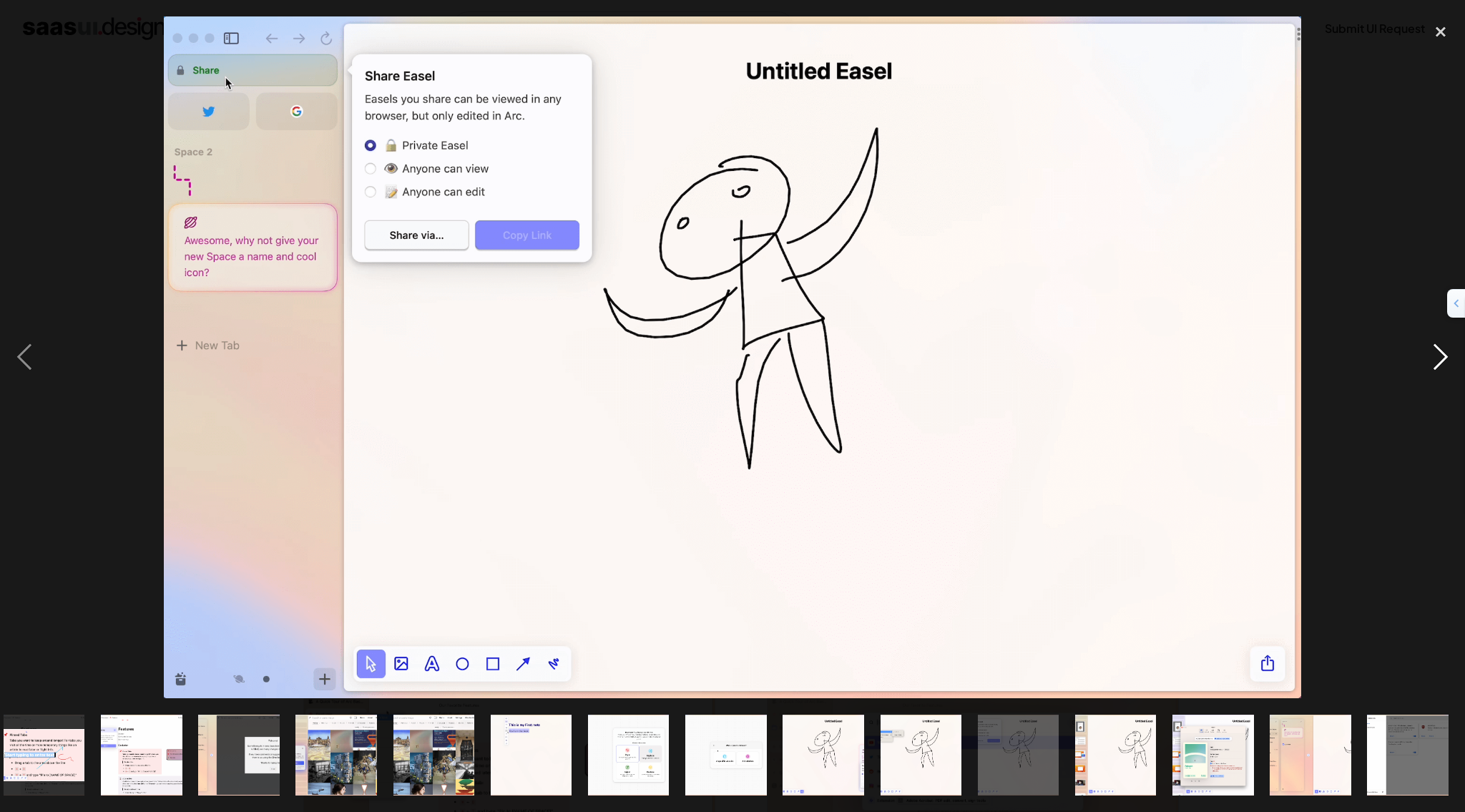
click at [1443, 357] on div "next image" at bounding box center [1441, 357] width 49 height 682
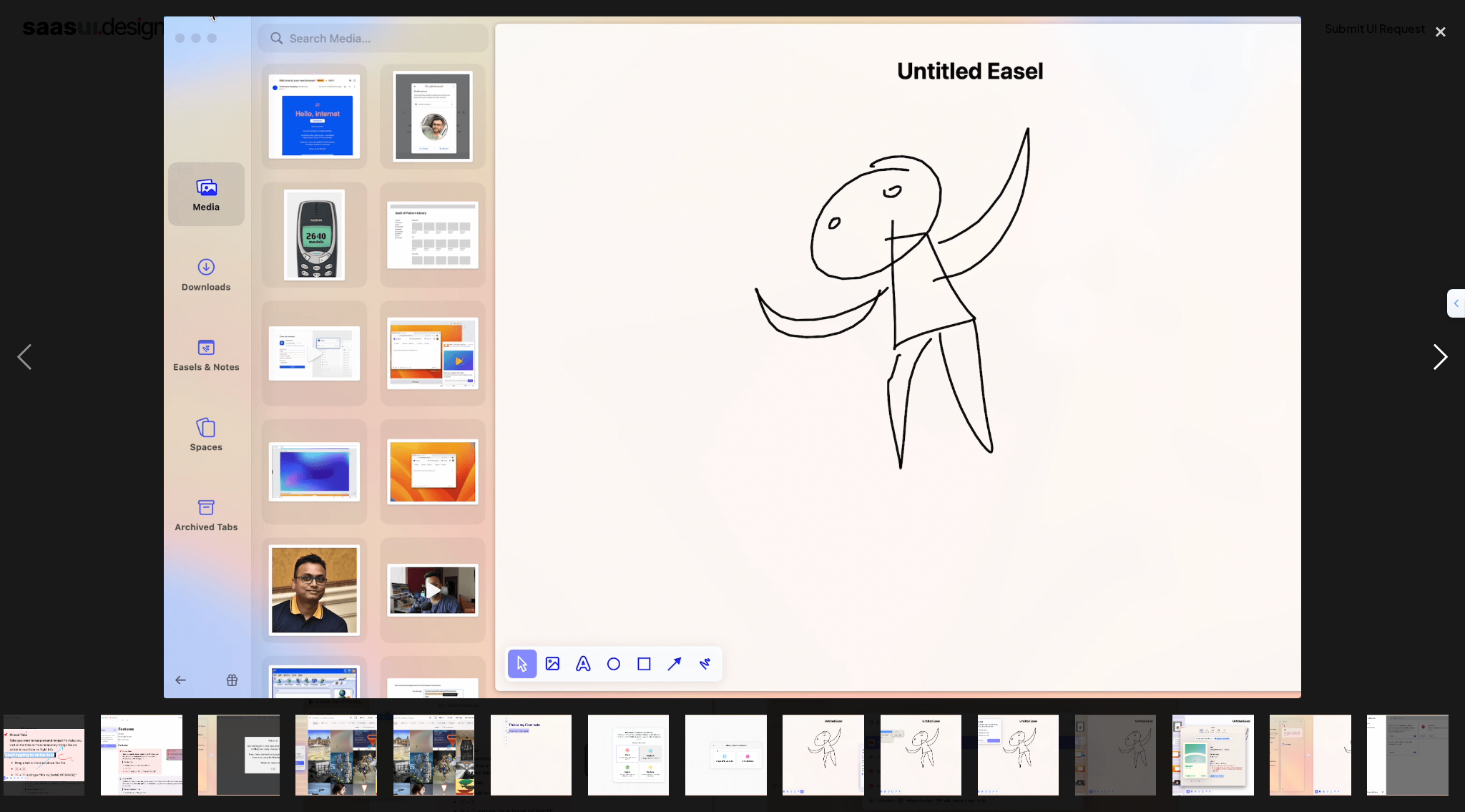
click at [1425, 357] on div "next image" at bounding box center [1441, 357] width 49 height 682
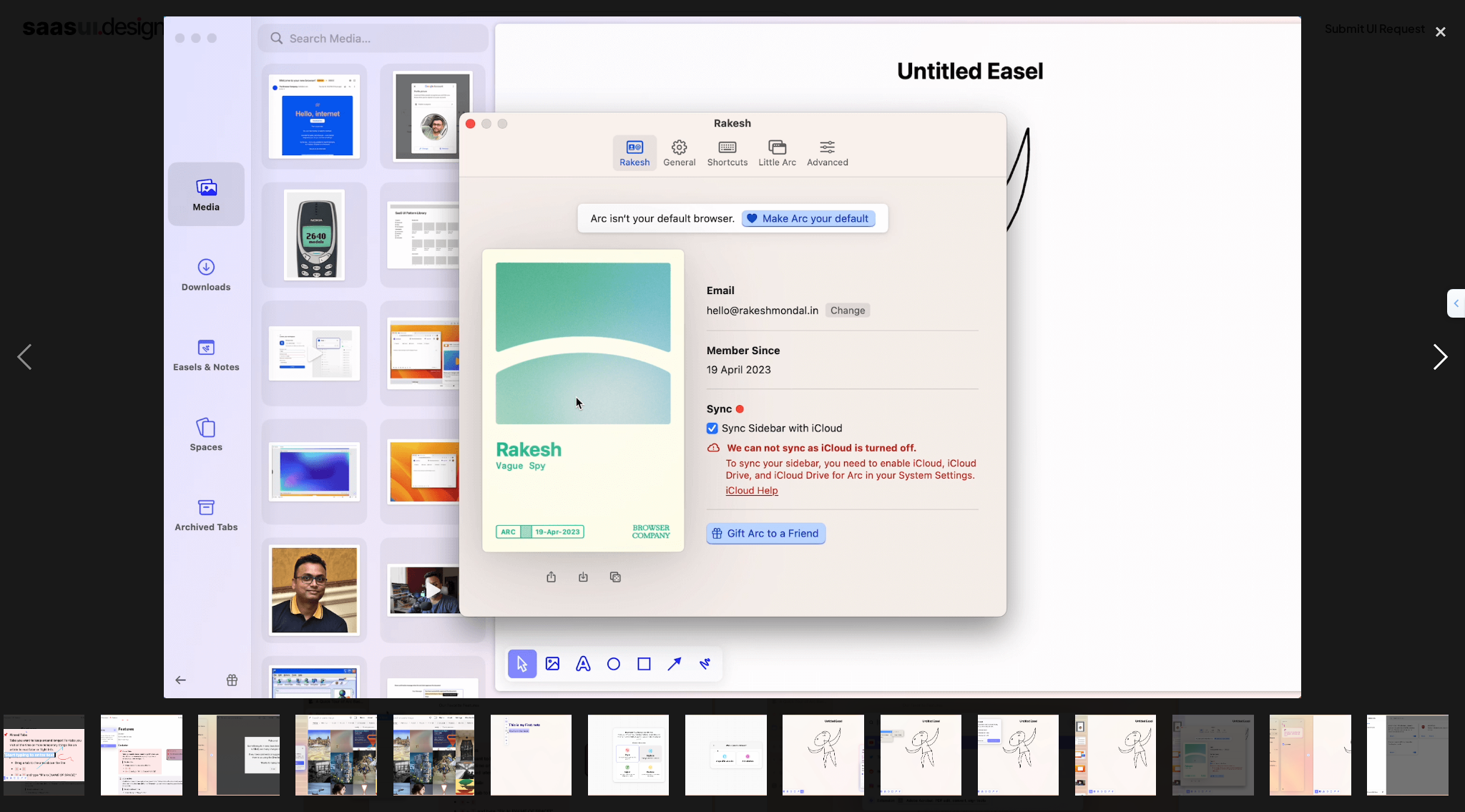
drag, startPoint x: 787, startPoint y: 351, endPoint x: 1443, endPoint y: 357, distance: 656.0
click at [1443, 357] on div "next image" at bounding box center [1441, 357] width 49 height 682
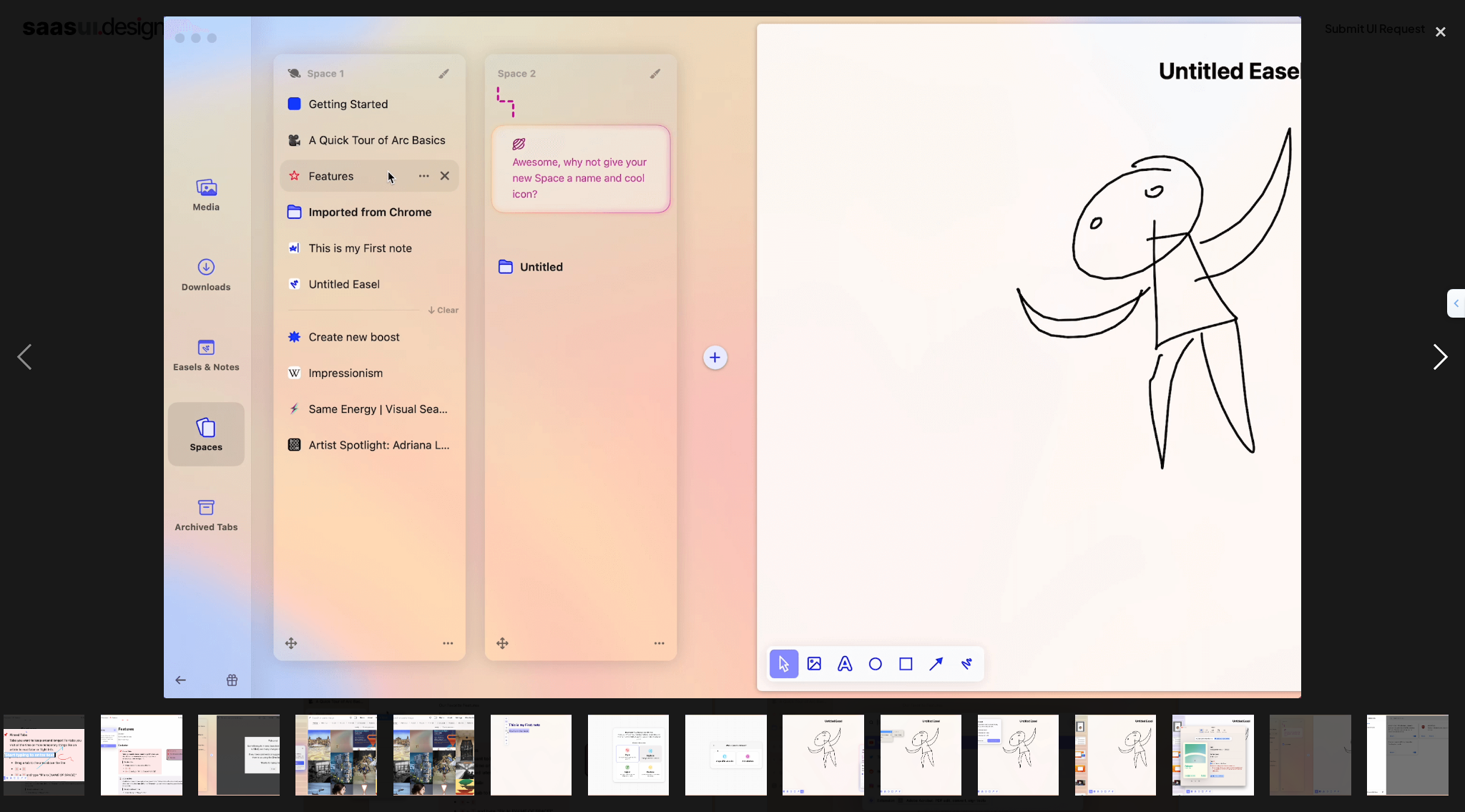
click at [1443, 357] on div "next image" at bounding box center [1441, 357] width 49 height 682
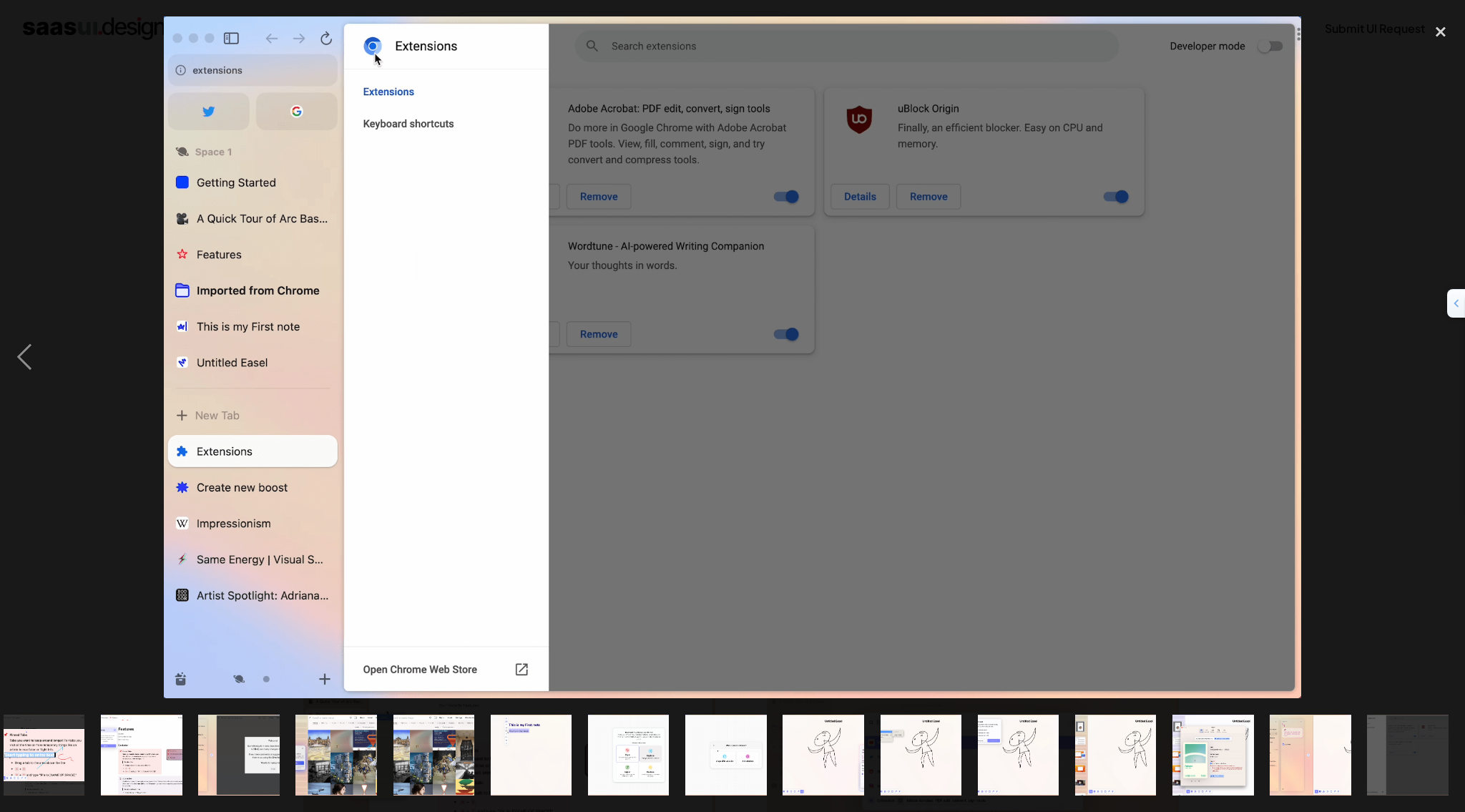
click at [1443, 357] on div "next image" at bounding box center [1441, 357] width 49 height 682
click at [1450, 347] on div "next image" at bounding box center [1441, 357] width 49 height 682
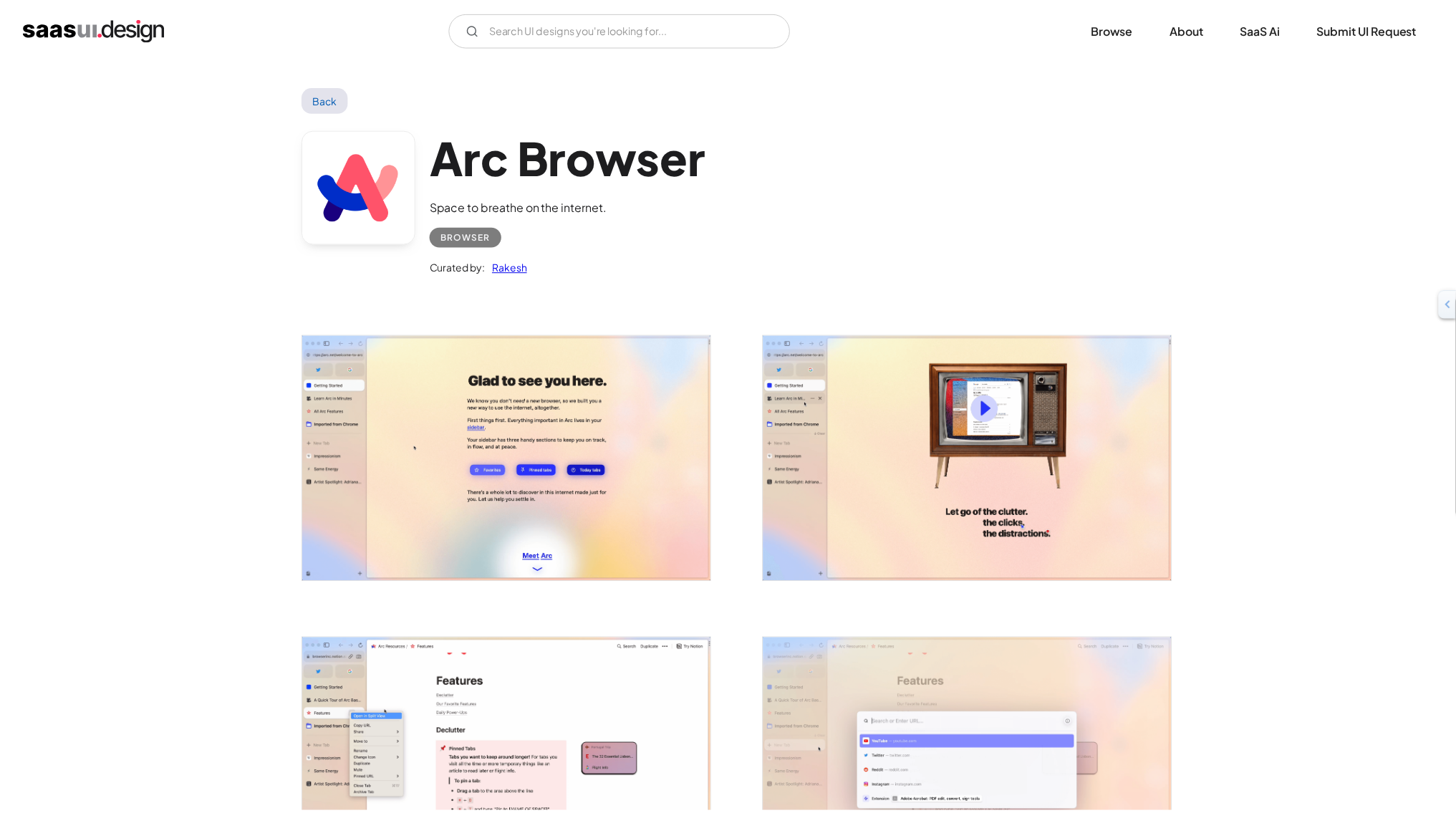
scroll to position [0, 0]
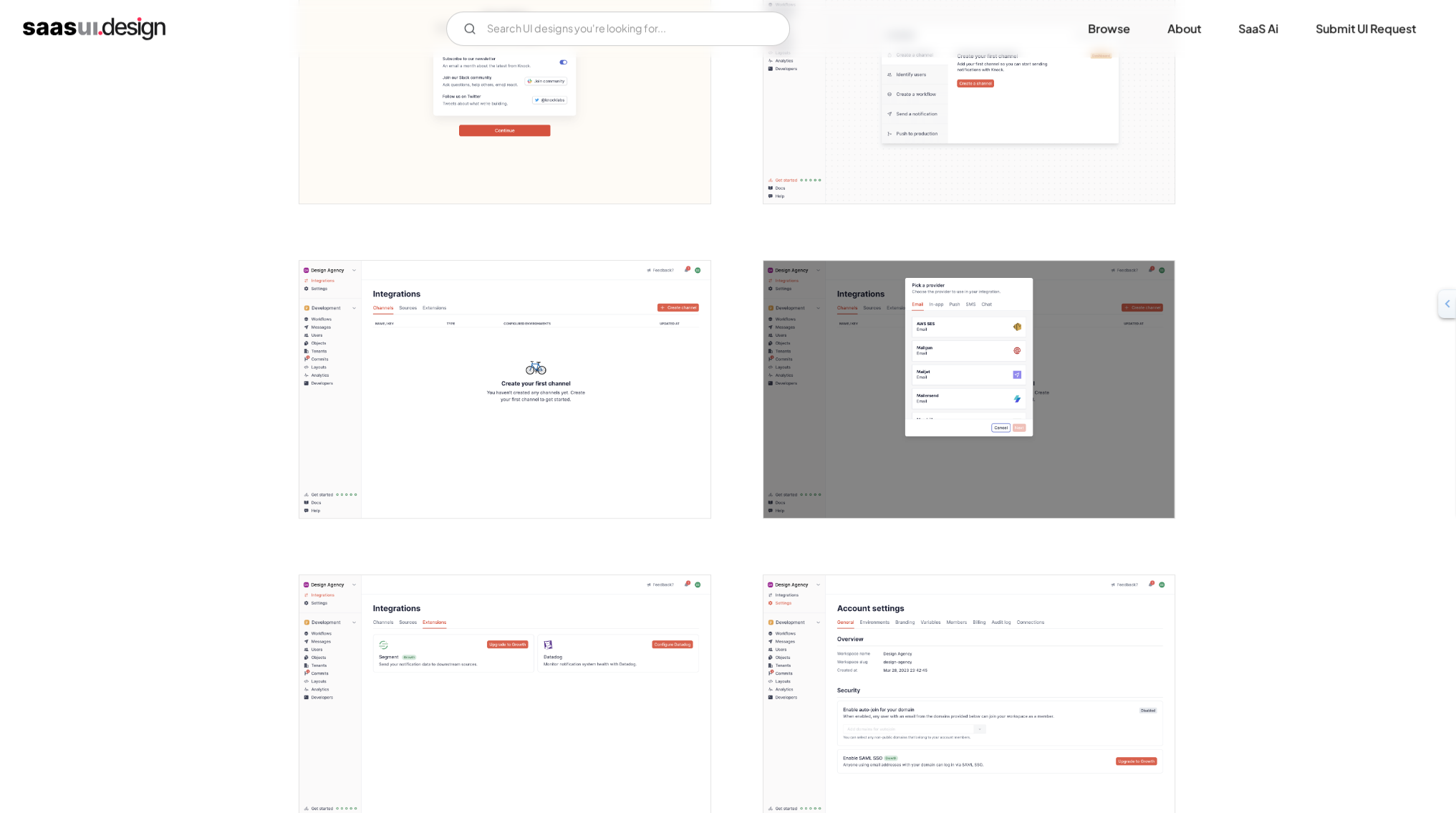
scroll to position [1023, 0]
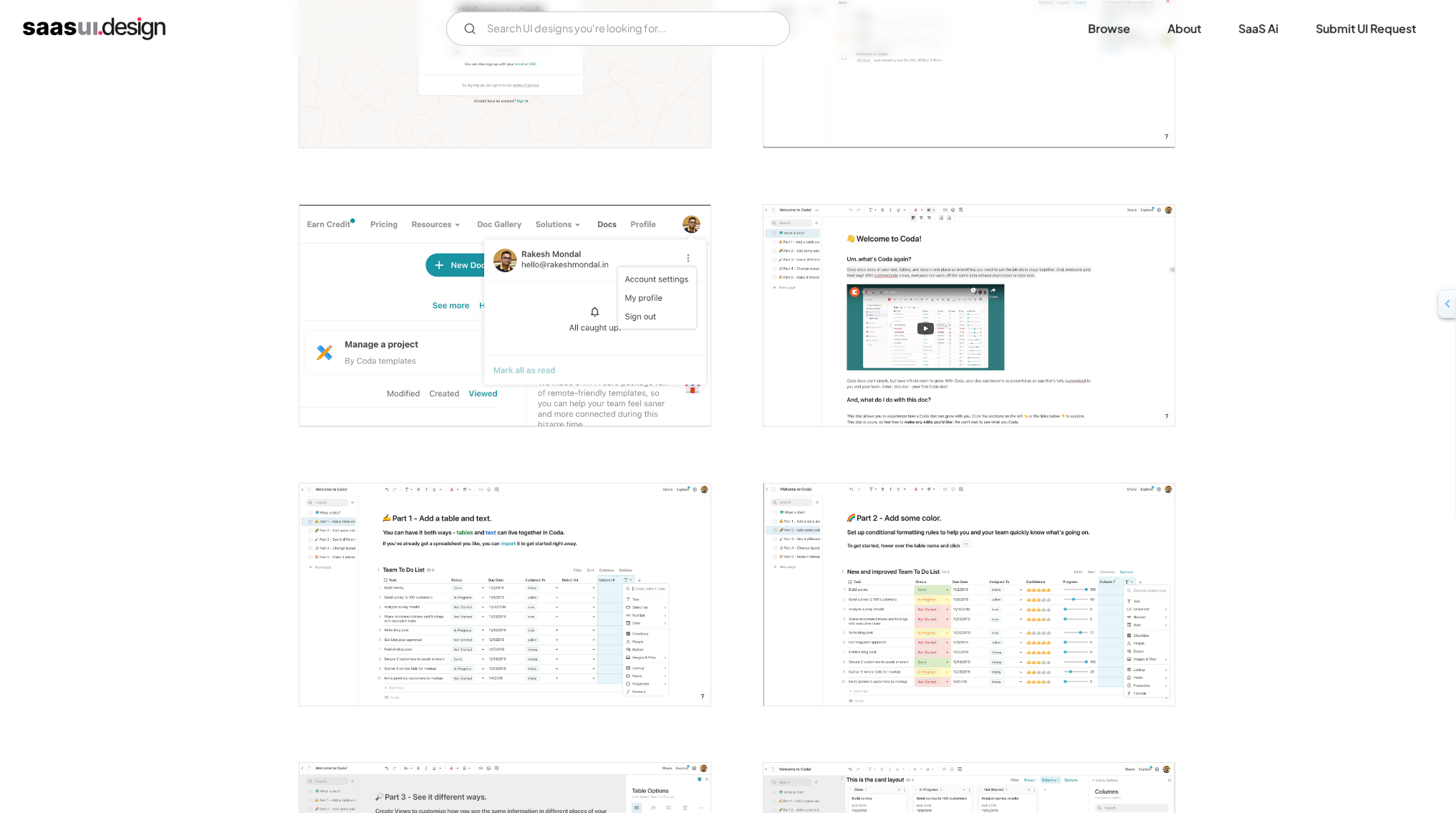
scroll to position [467, 0]
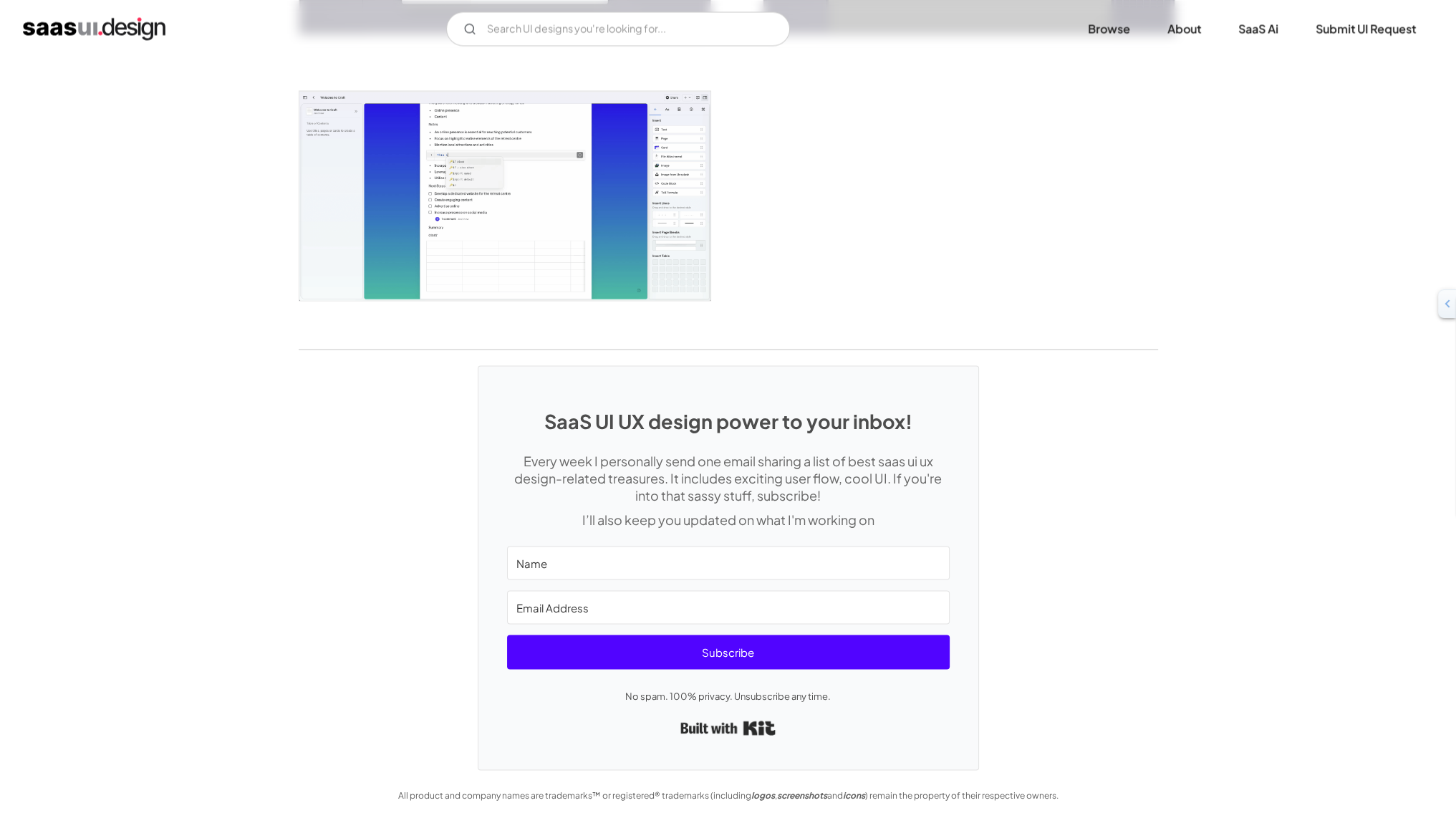
scroll to position [3446, 0]
